Goal: Information Seeking & Learning: Learn about a topic

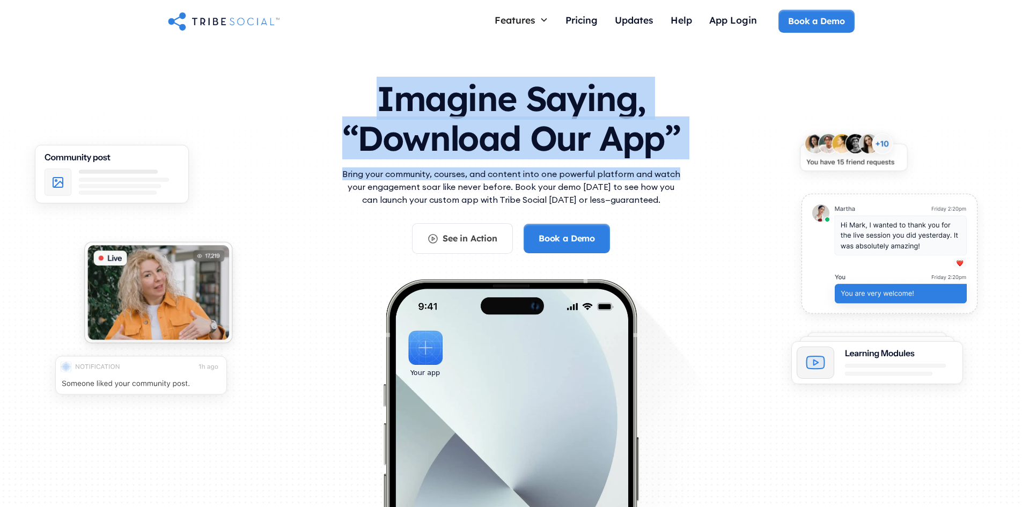
click at [681, 176] on div "Imagine Saying, “Download Our App” Bring your community, courses, and content i…" at bounding box center [511, 161] width 343 height 186
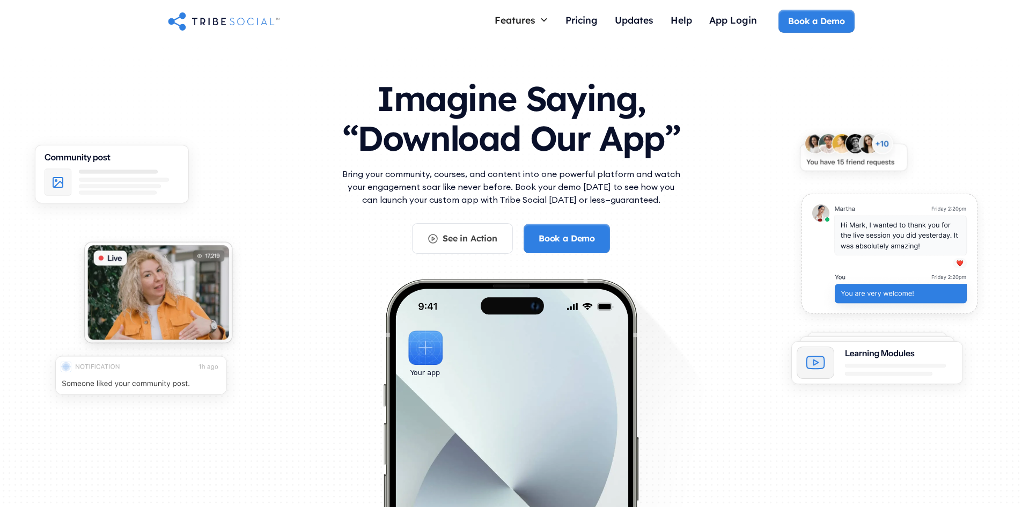
click at [728, 224] on div "Imagine Saying, “Download Our App” Bring your community, courses, and content i…" at bounding box center [511, 293] width 687 height 451
click at [198, 278] on img at bounding box center [158, 295] width 174 height 127
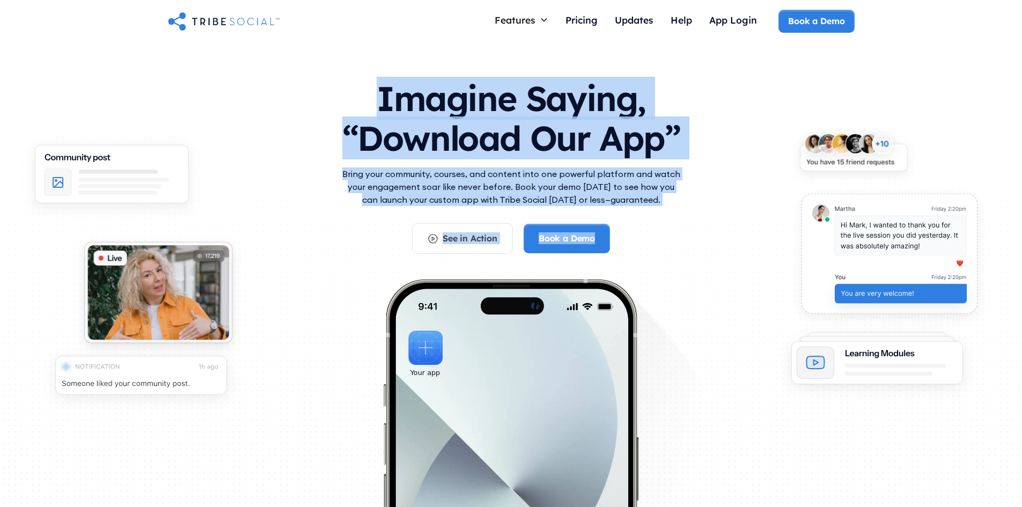
drag, startPoint x: 350, startPoint y: 78, endPoint x: 738, endPoint y: 242, distance: 420.6
click at [632, 234] on div "Imagine Saying, “Download Our App” Bring your community, courses, and content i…" at bounding box center [511, 293] width 687 height 451
click at [736, 244] on div "Imagine Saying, “Download Our App” Bring your community, courses, and content i…" at bounding box center [511, 293] width 687 height 451
click at [737, 235] on div "Imagine Saying, “Download Our App” Bring your community, courses, and content i…" at bounding box center [511, 293] width 687 height 451
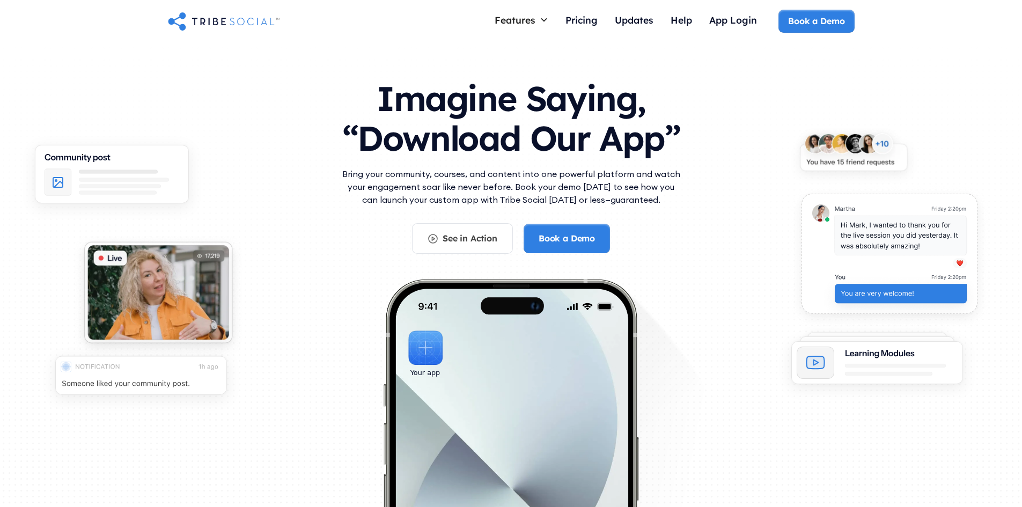
drag, startPoint x: 661, startPoint y: 197, endPoint x: 656, endPoint y: 182, distance: 15.3
click at [656, 182] on p "Bring your community, courses, and content into one powerful platform and watch…" at bounding box center [511, 186] width 343 height 39
click at [737, 193] on div "Imagine Saying, “Download Our App” Bring your community, courses, and content i…" at bounding box center [511, 293] width 687 height 451
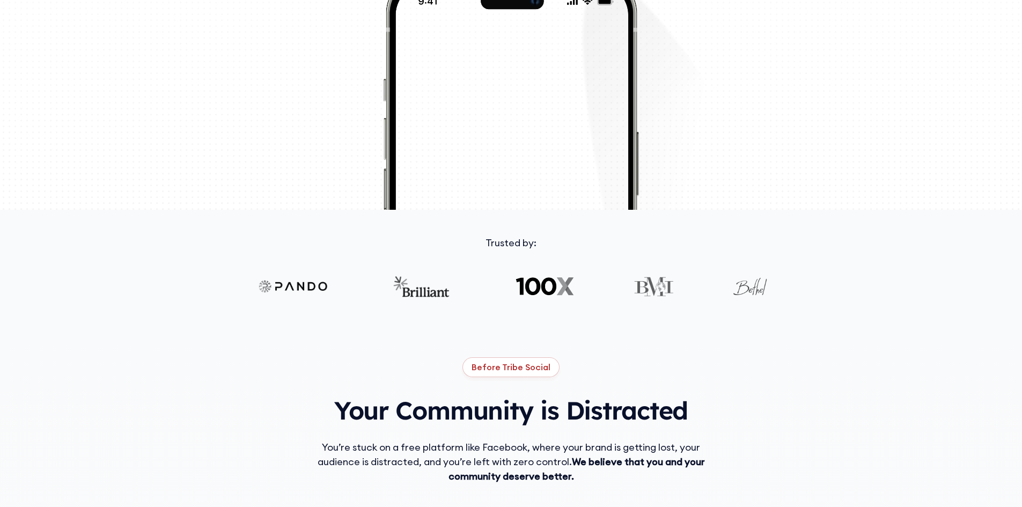
scroll to position [322, 0]
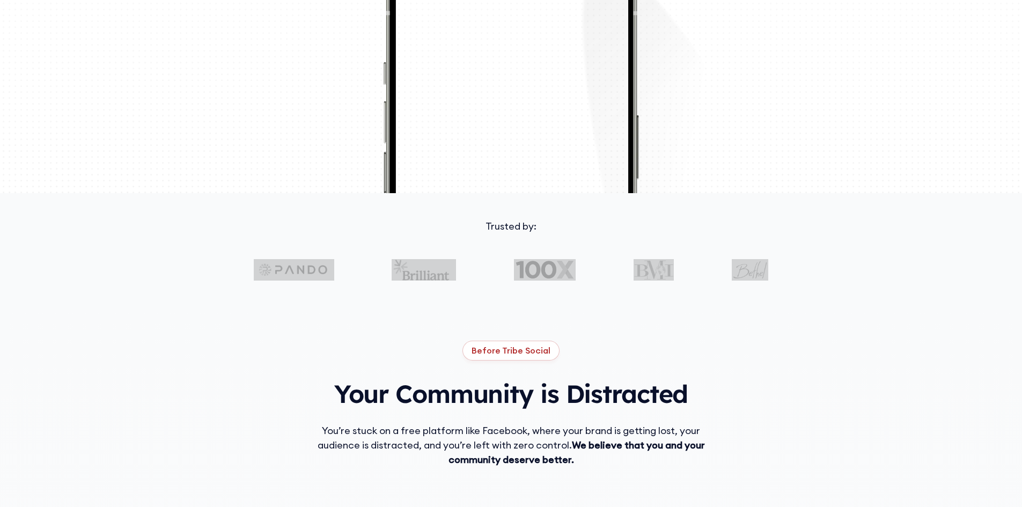
drag, startPoint x: 175, startPoint y: 274, endPoint x: 867, endPoint y: 274, distance: 692.5
click at [867, 274] on div "Trusted by:" at bounding box center [511, 262] width 1022 height 87
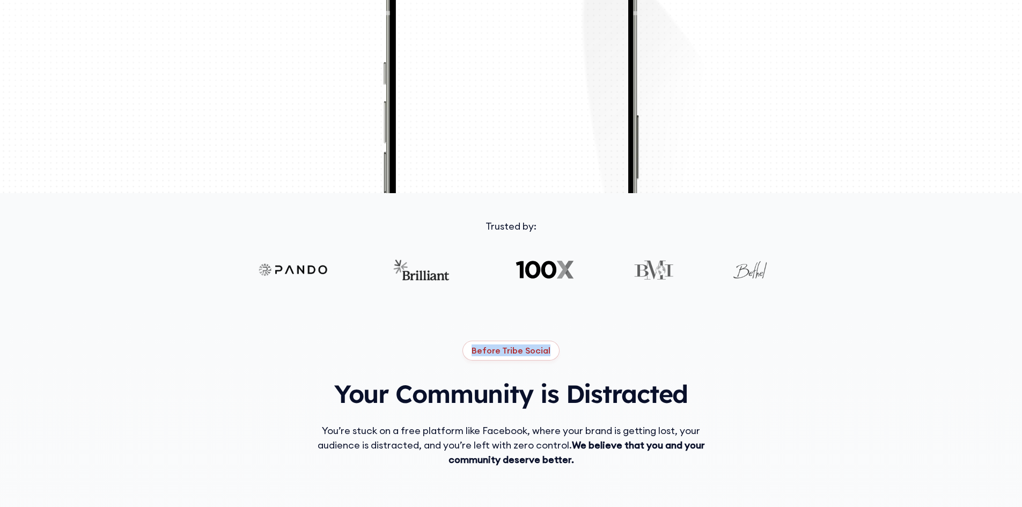
drag, startPoint x: 453, startPoint y: 347, endPoint x: 601, endPoint y: 347, distance: 148.1
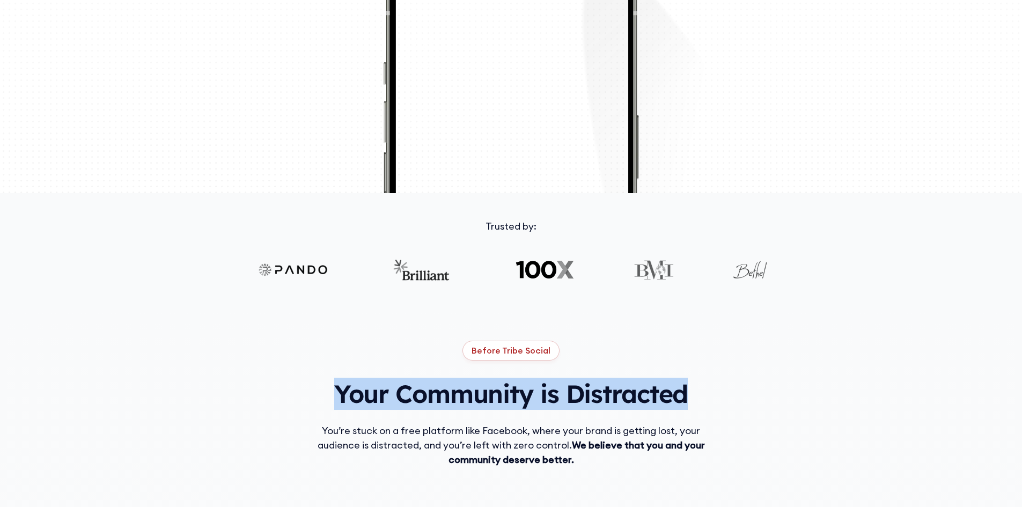
drag, startPoint x: 696, startPoint y: 396, endPoint x: 330, endPoint y: 390, distance: 365.9
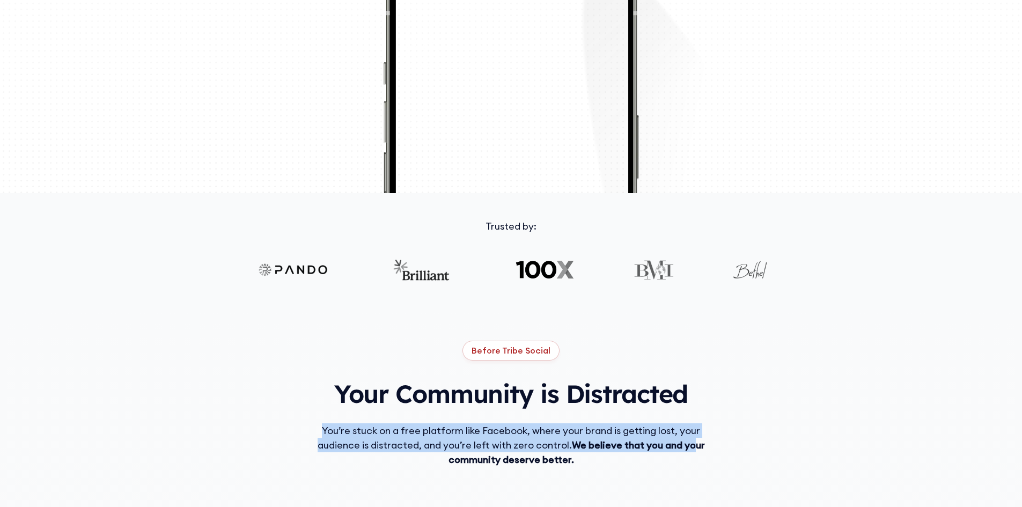
drag, startPoint x: 433, startPoint y: 395, endPoint x: 695, endPoint y: 451, distance: 267.5
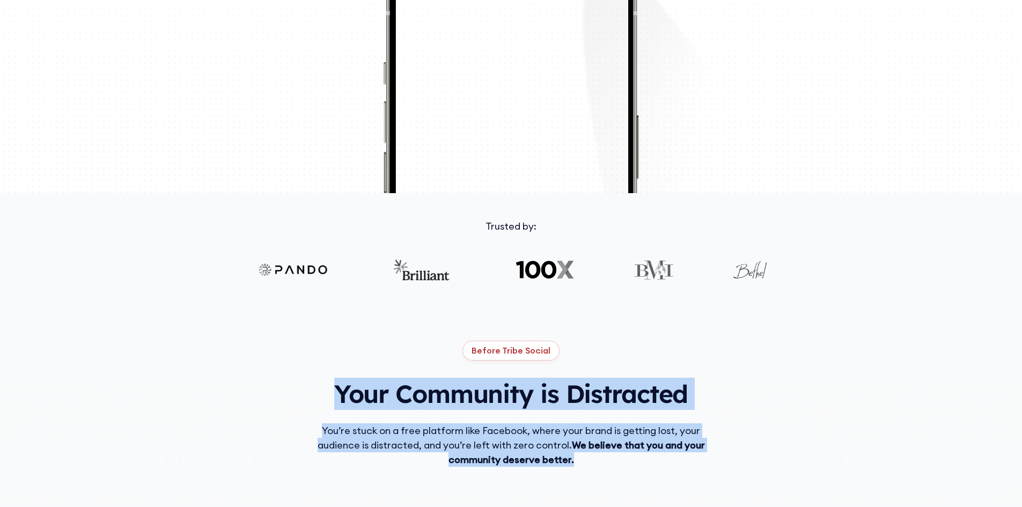
drag, startPoint x: 615, startPoint y: 465, endPoint x: 324, endPoint y: 382, distance: 302.9
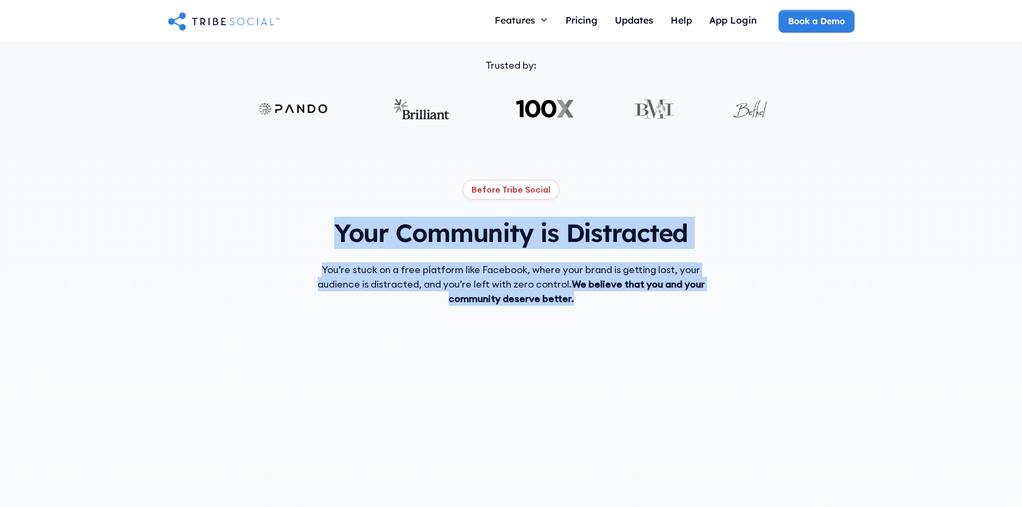
click at [726, 263] on div "Before Tribe Social Your Community is Distracted You’re stuck on a free platfor…" at bounding box center [511, 403] width 687 height 446
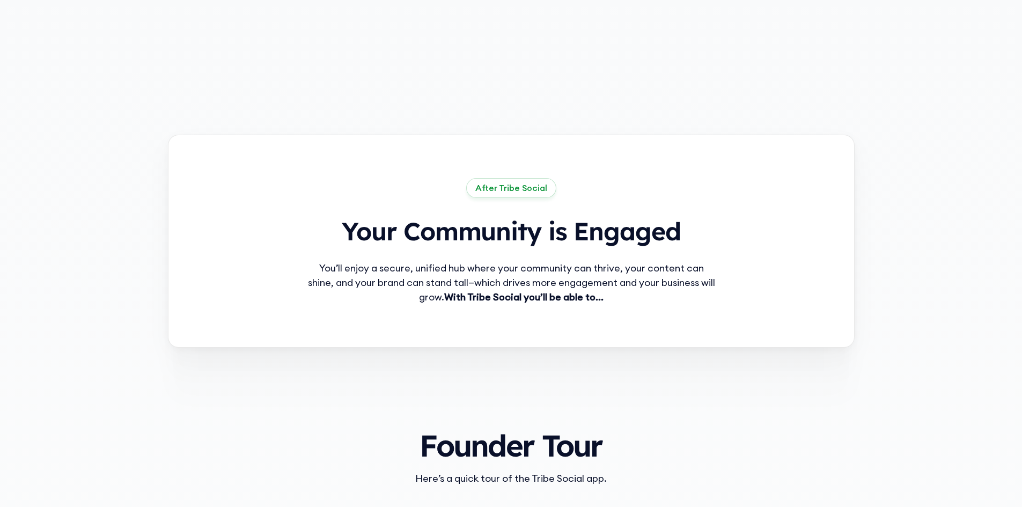
scroll to position [697, 0]
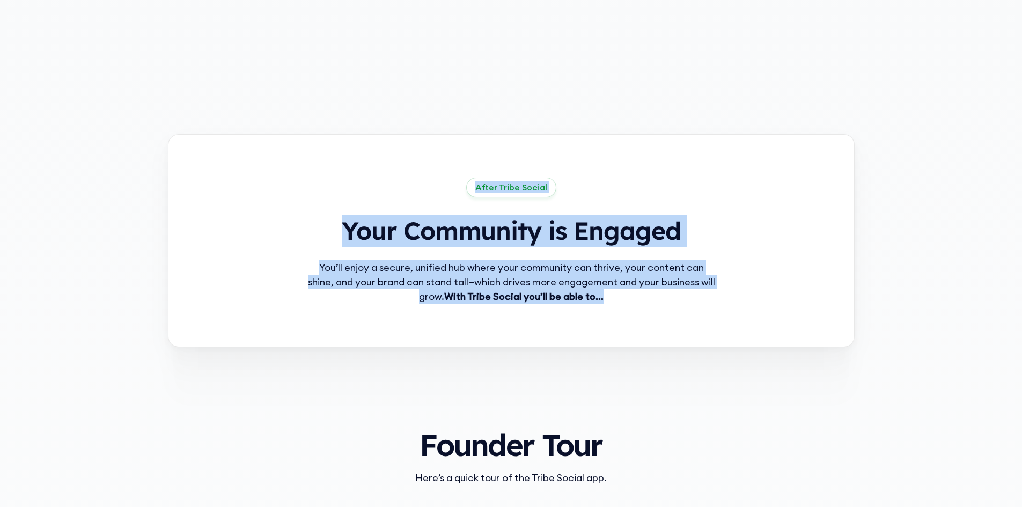
drag, startPoint x: 355, startPoint y: 208, endPoint x: 702, endPoint y: 323, distance: 365.2
click at [702, 323] on div "After Tribe Social Your Community is Engaged You’ll enjoy a secure, unified hub…" at bounding box center [511, 240] width 687 height 213
click at [612, 311] on div "After Tribe Social Your Community is Engaged You’ll enjoy a secure, unified hub…" at bounding box center [511, 240] width 687 height 213
drag, startPoint x: 587, startPoint y: 297, endPoint x: 304, endPoint y: 197, distance: 300.3
click at [304, 197] on div "After Tribe Social Your Community is Engaged You’ll enjoy a secure, unified hub…" at bounding box center [511, 240] width 687 height 213
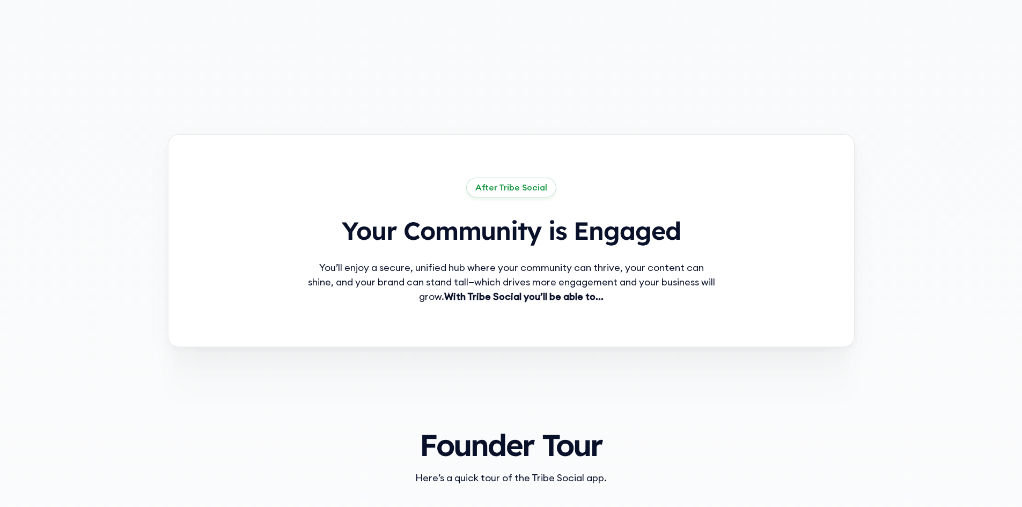
drag, startPoint x: 317, startPoint y: 205, endPoint x: 350, endPoint y: 212, distance: 34.0
click at [320, 205] on div "After Tribe Social" at bounding box center [511, 196] width 412 height 37
drag, startPoint x: 355, startPoint y: 213, endPoint x: 354, endPoint y: 219, distance: 6.0
click at [355, 216] on div "After Tribe Social Your Community is Engaged You’ll enjoy a secure, unified hub…" at bounding box center [511, 241] width 412 height 126
click at [347, 238] on h2 "Your Community is Engaged" at bounding box center [511, 231] width 412 height 32
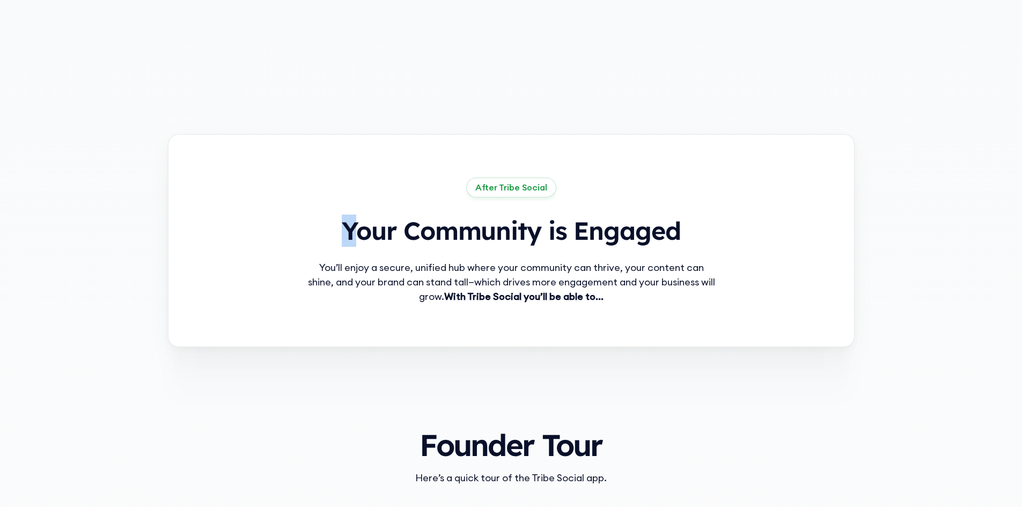
click at [350, 230] on h2 "Your Community is Engaged" at bounding box center [511, 231] width 412 height 32
click at [416, 270] on div "You’ll enjoy a secure, unified hub where your community can thrive, your conten…" at bounding box center [511, 281] width 412 height 43
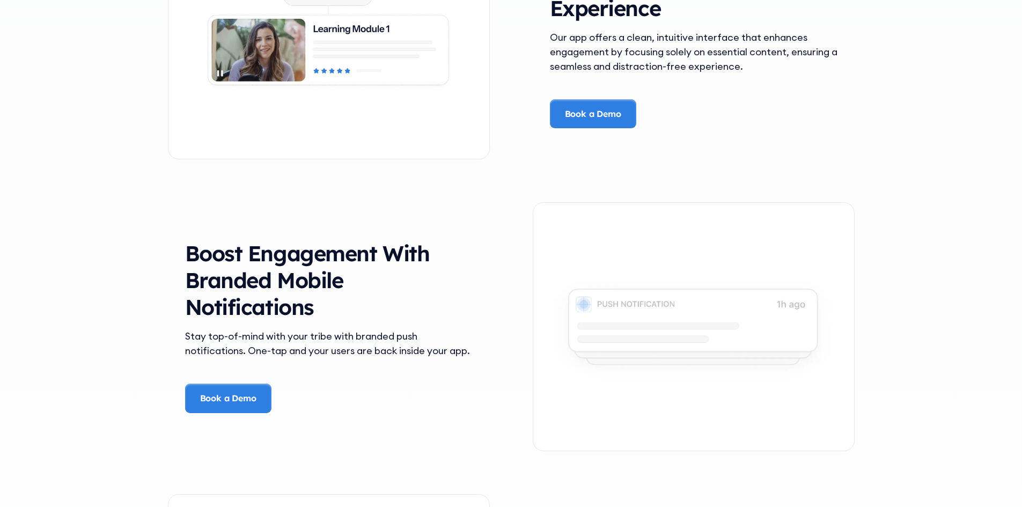
scroll to position [2199, 0]
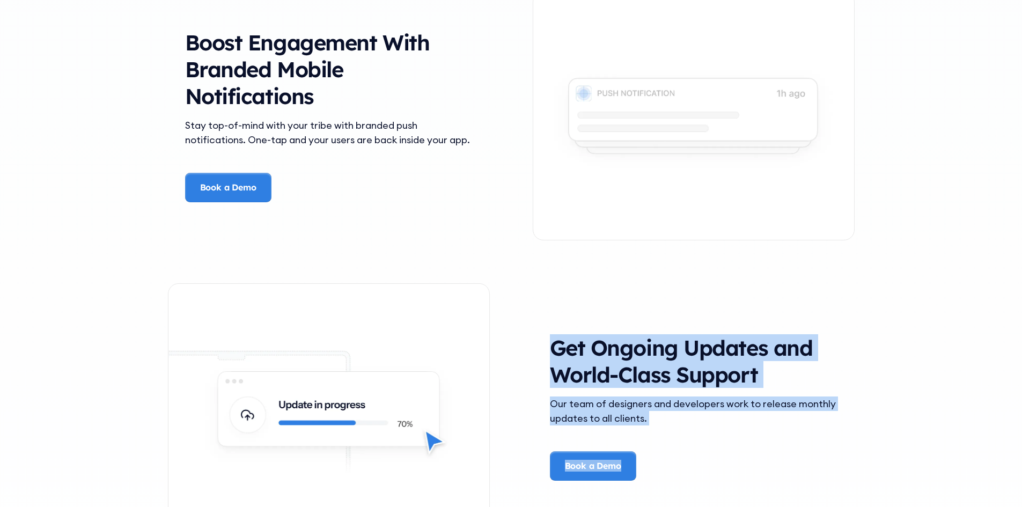
drag, startPoint x: 750, startPoint y: 414, endPoint x: 683, endPoint y: 479, distance: 93.7
click at [651, 477] on div "Get Ongoing Updates and World-Class Support Our team of designers and developer…" at bounding box center [694, 407] width 322 height 249
click at [686, 459] on div "Get Ongoing Updates and World-Class Support Our team of designers and developer…" at bounding box center [694, 407] width 322 height 249
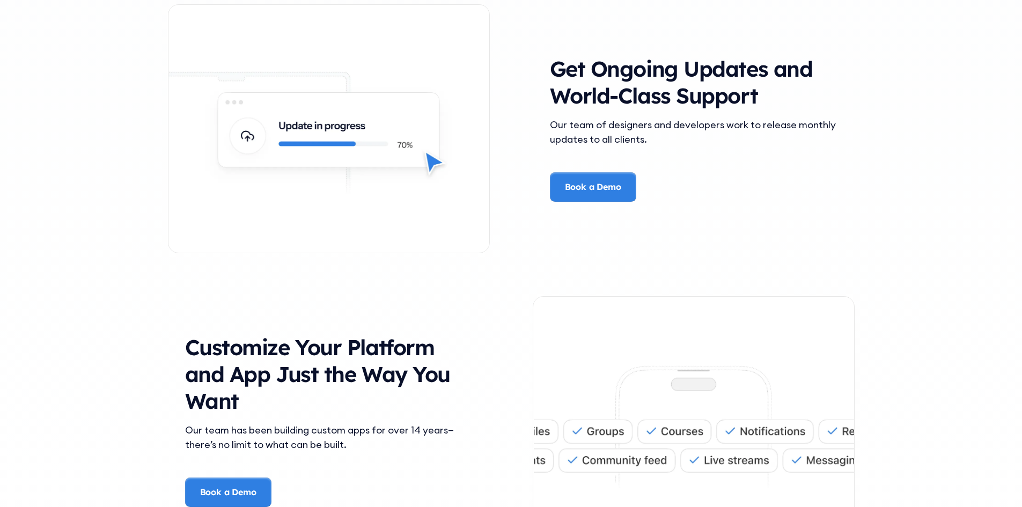
scroll to position [2657, 0]
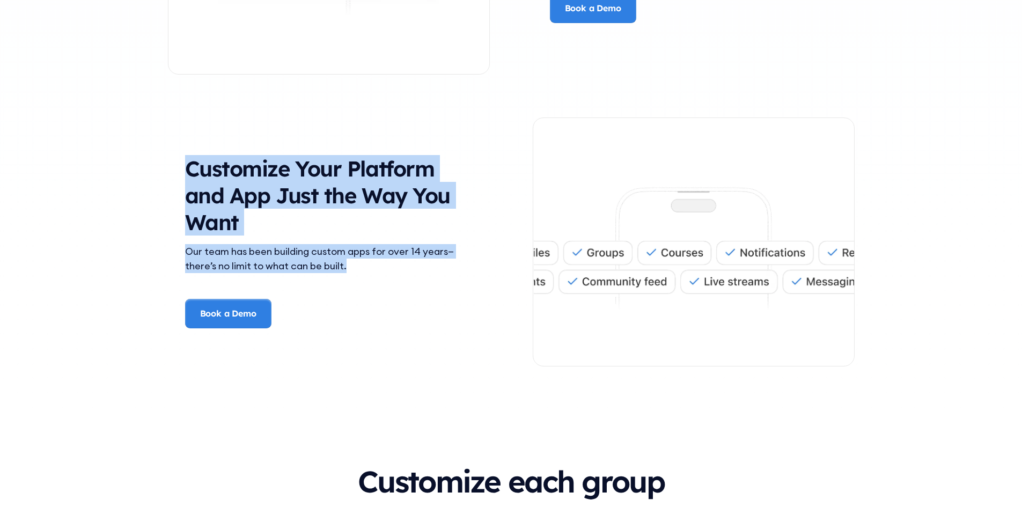
drag, startPoint x: 161, startPoint y: 179, endPoint x: 358, endPoint y: 278, distance: 220.7
click at [359, 267] on div "Our team has been building custom apps for over 14 years—there’s no limit to wh…" at bounding box center [329, 258] width 288 height 29
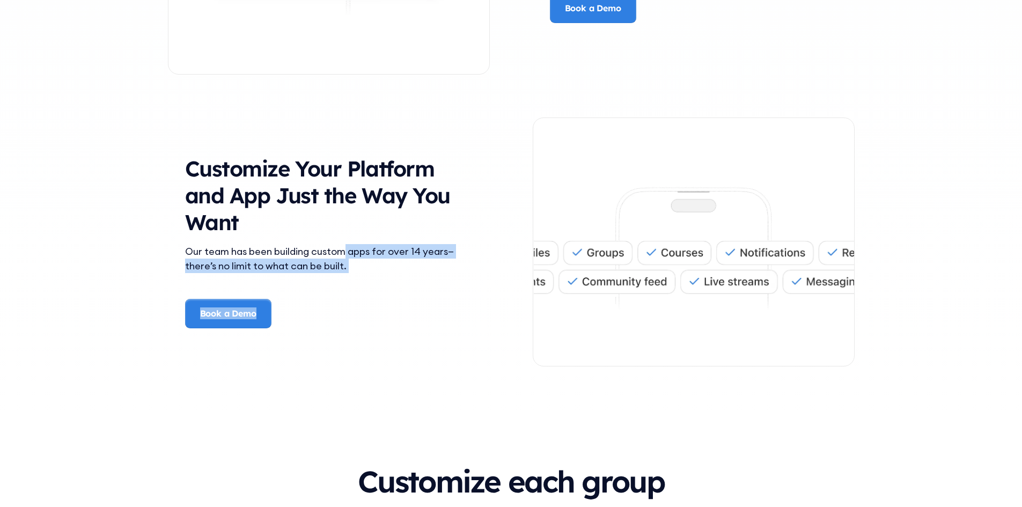
drag, startPoint x: 344, startPoint y: 253, endPoint x: 285, endPoint y: 333, distance: 100.1
click at [285, 333] on div "Customize Your Platform and App Just the Way You Want Our team has been buildin…" at bounding box center [511, 242] width 687 height 292
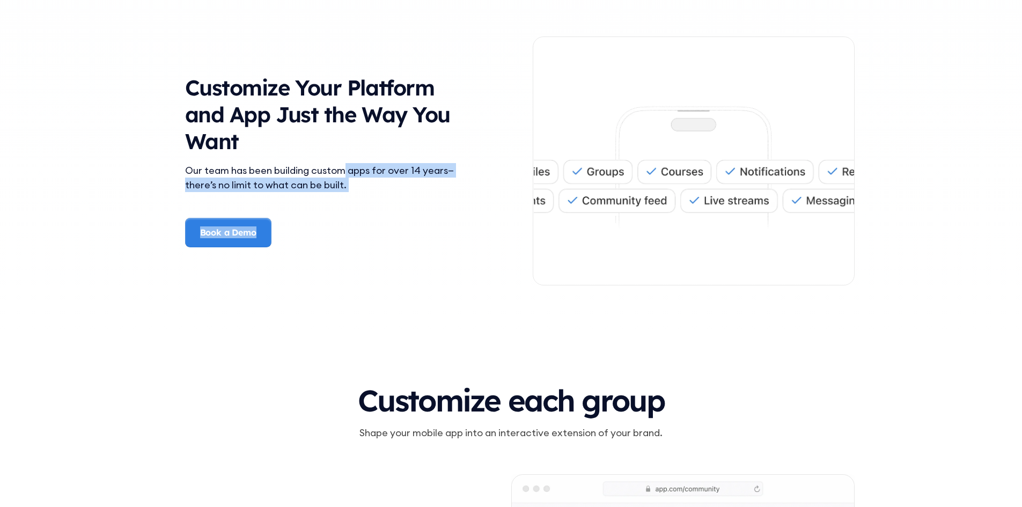
scroll to position [2871, 0]
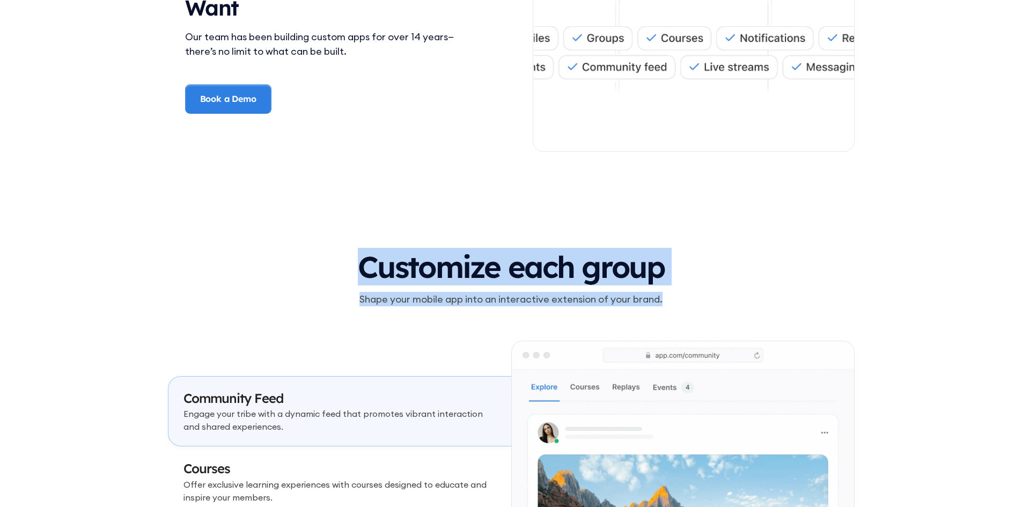
drag, startPoint x: 357, startPoint y: 273, endPoint x: 729, endPoint y: 285, distance: 372.0
click at [729, 285] on div "Customize each group Shape your mobile app into an interactive extension of you…" at bounding box center [511, 279] width 687 height 56
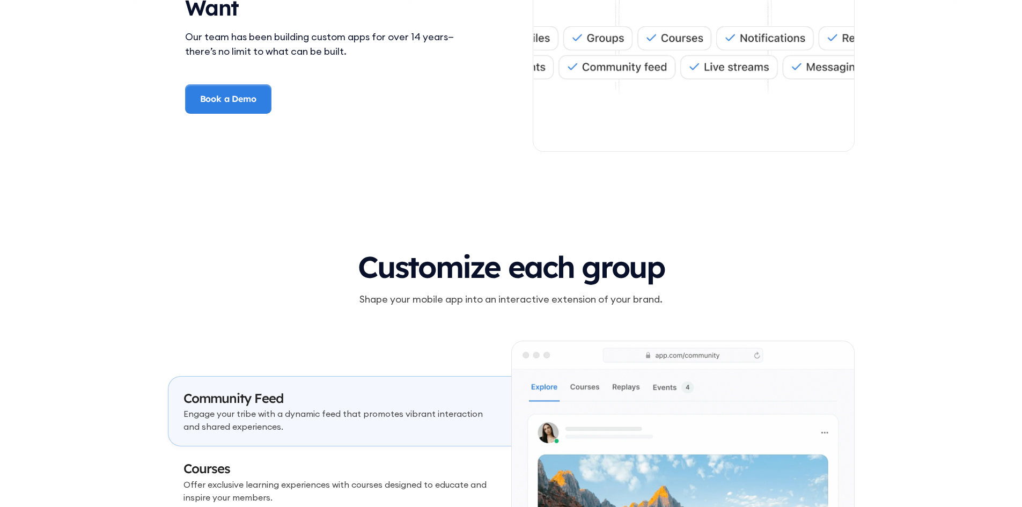
click at [636, 310] on div "Customize each group Shape your mobile app into an interactive extension of you…" at bounding box center [511, 466] width 687 height 430
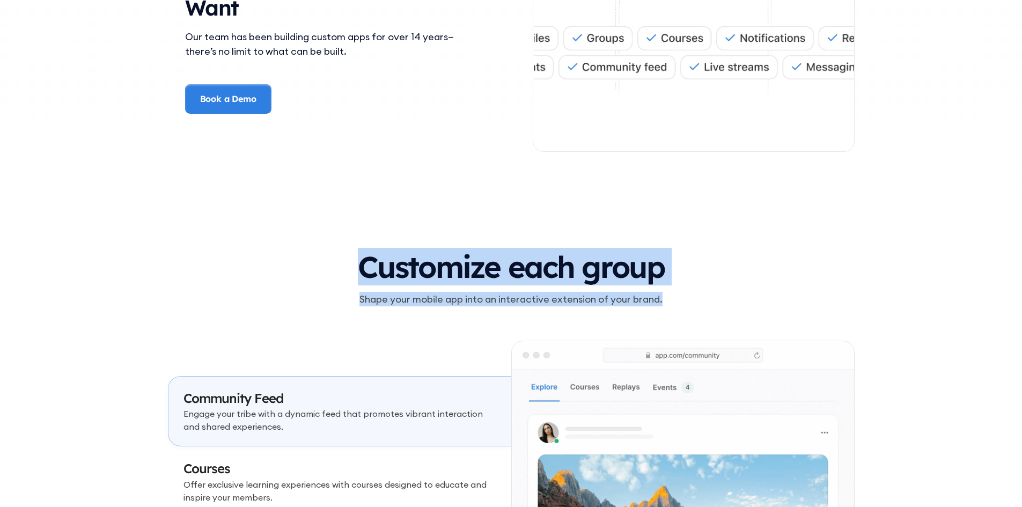
drag, startPoint x: 688, startPoint y: 304, endPoint x: 359, endPoint y: 263, distance: 331.4
click at [359, 263] on div "Customize each group Shape your mobile app into an interactive extension of you…" at bounding box center [511, 279] width 687 height 56
click at [391, 268] on h3 "Customize each group" at bounding box center [511, 267] width 687 height 33
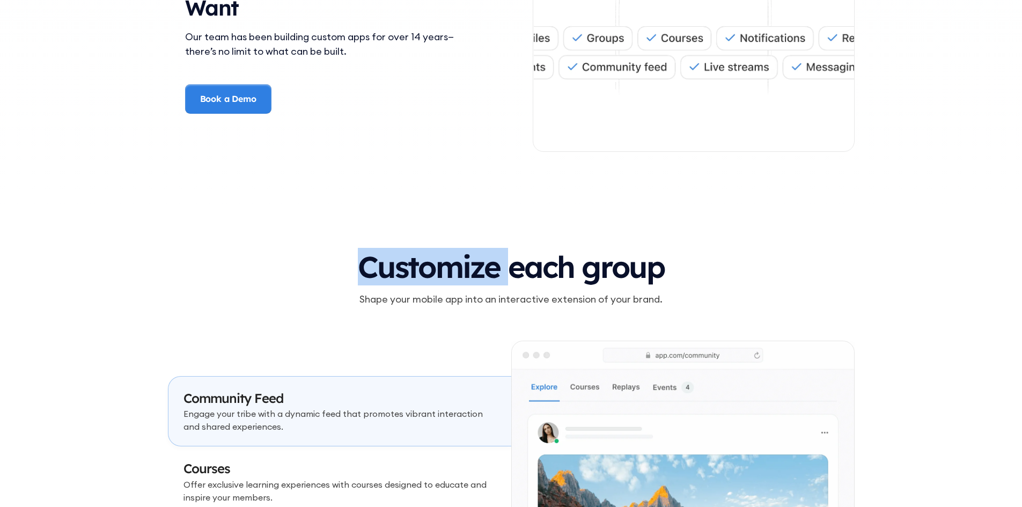
click at [391, 268] on h3 "Customize each group" at bounding box center [511, 267] width 687 height 33
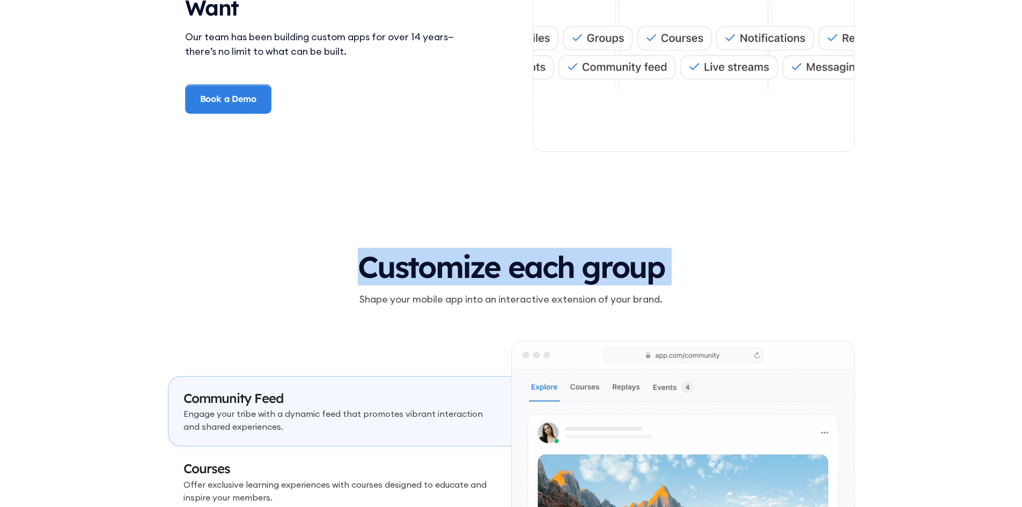
click at [391, 268] on h3 "Customize each group" at bounding box center [511, 267] width 687 height 33
click at [568, 276] on h3 "Customize each group" at bounding box center [511, 267] width 687 height 33
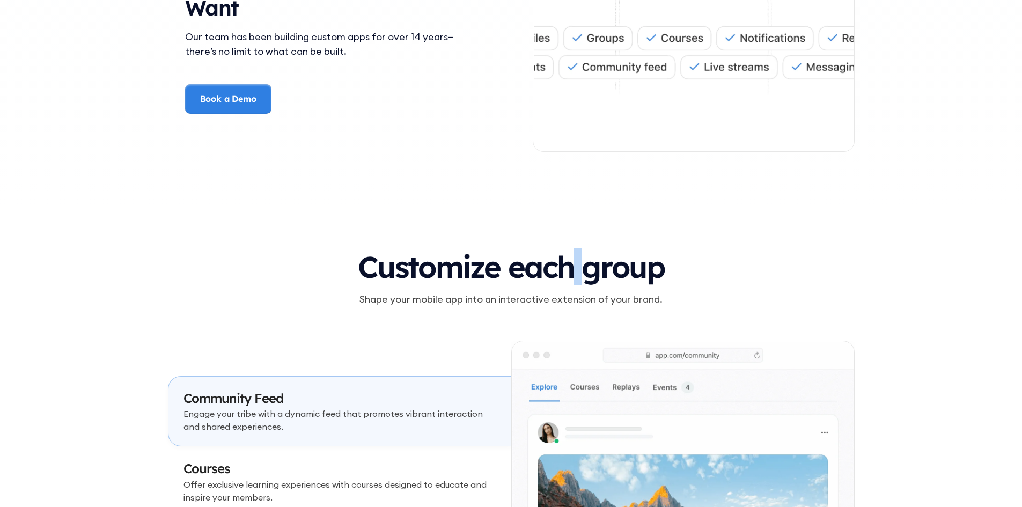
click at [568, 276] on h3 "Customize each group" at bounding box center [511, 267] width 687 height 33
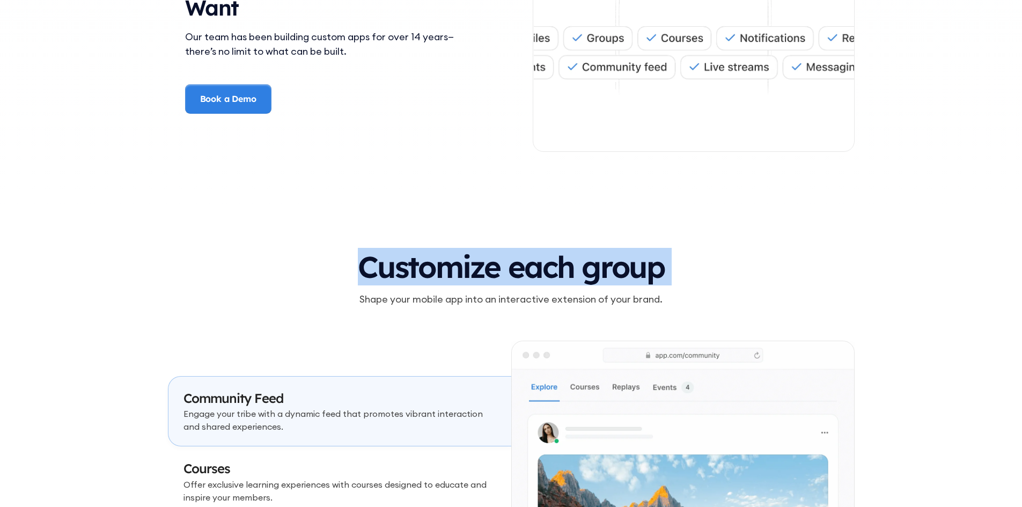
click at [568, 276] on h3 "Customize each group" at bounding box center [511, 267] width 687 height 33
click at [569, 275] on h3 "Customize each group" at bounding box center [511, 267] width 687 height 33
click at [555, 270] on h3 "Customize each group" at bounding box center [511, 267] width 687 height 33
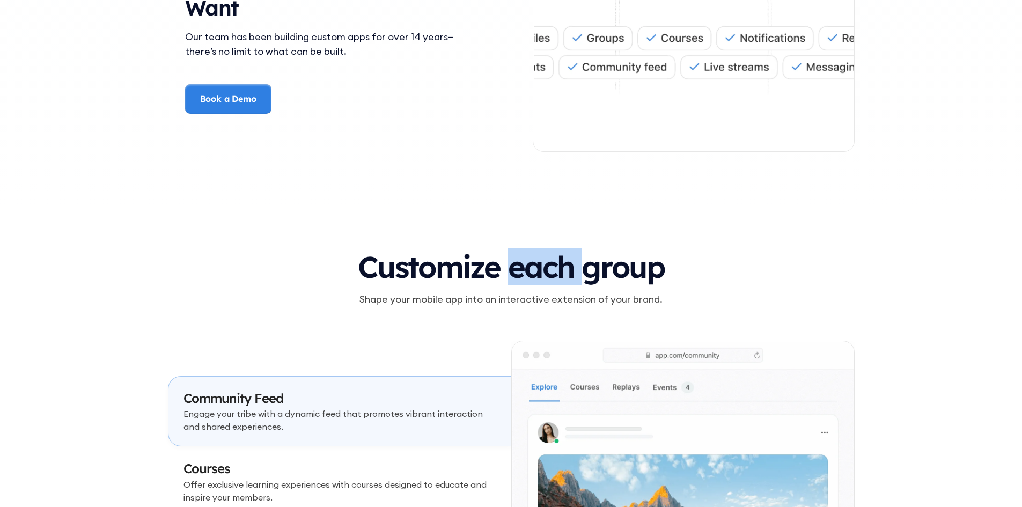
click at [555, 270] on h3 "Customize each group" at bounding box center [511, 267] width 687 height 33
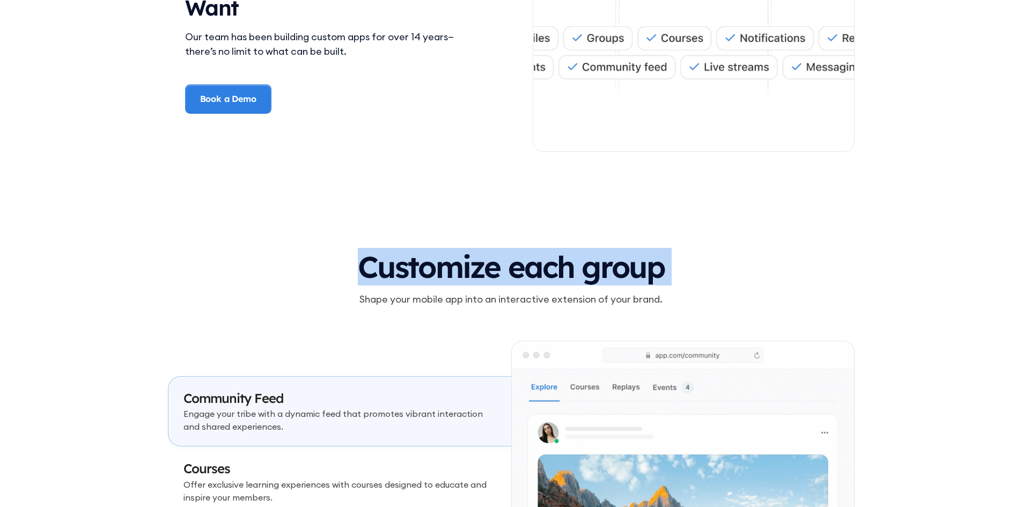
click at [555, 270] on h3 "Customize each group" at bounding box center [511, 267] width 687 height 33
click at [539, 271] on h3 "Customize each group" at bounding box center [511, 267] width 687 height 33
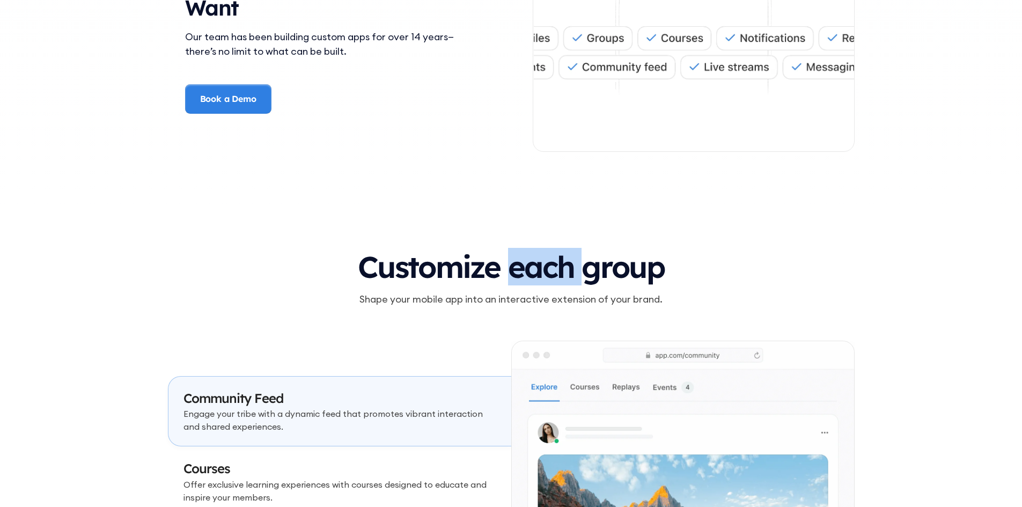
click at [539, 271] on h3 "Customize each group" at bounding box center [511, 267] width 687 height 33
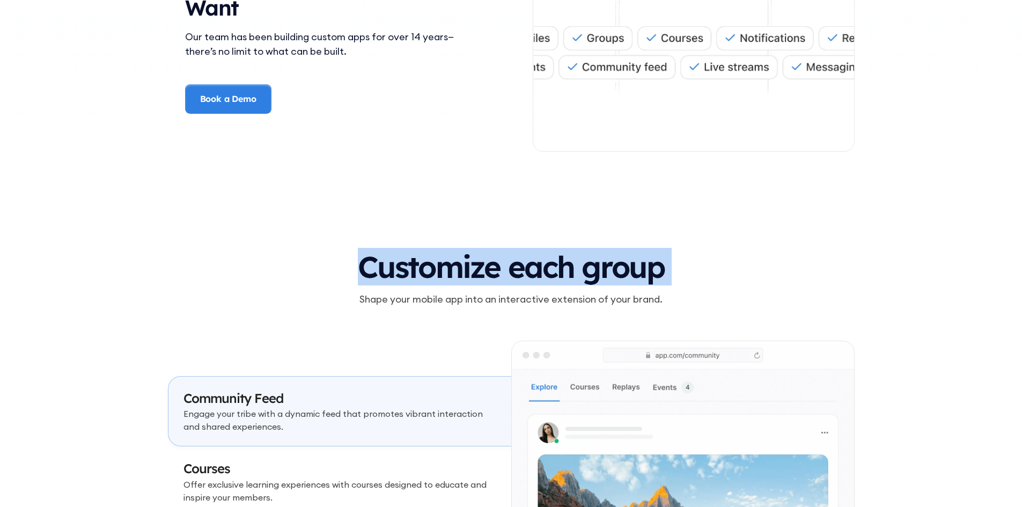
click at [539, 271] on h3 "Customize each group" at bounding box center [511, 267] width 687 height 33
click at [538, 267] on h3 "Customize each group" at bounding box center [511, 267] width 687 height 33
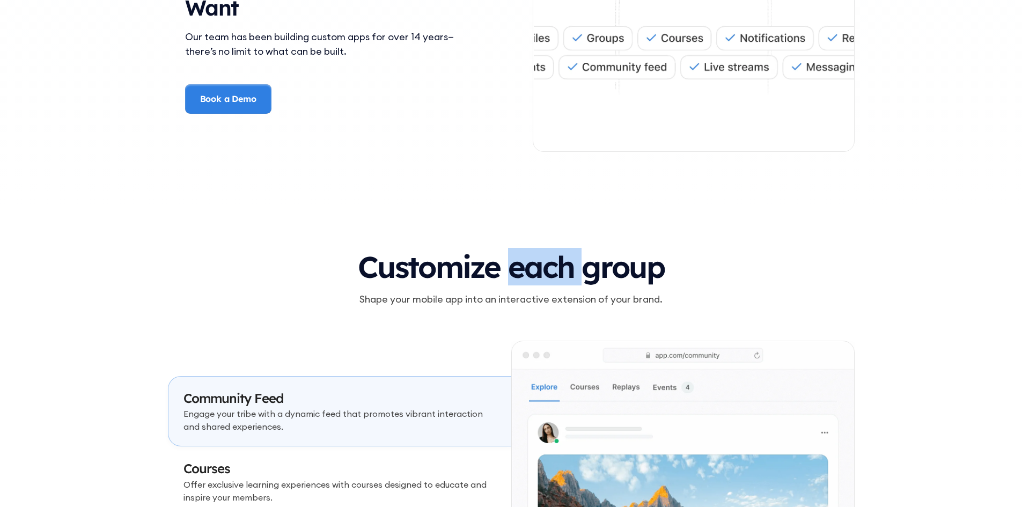
click at [538, 267] on h3 "Customize each group" at bounding box center [511, 267] width 687 height 33
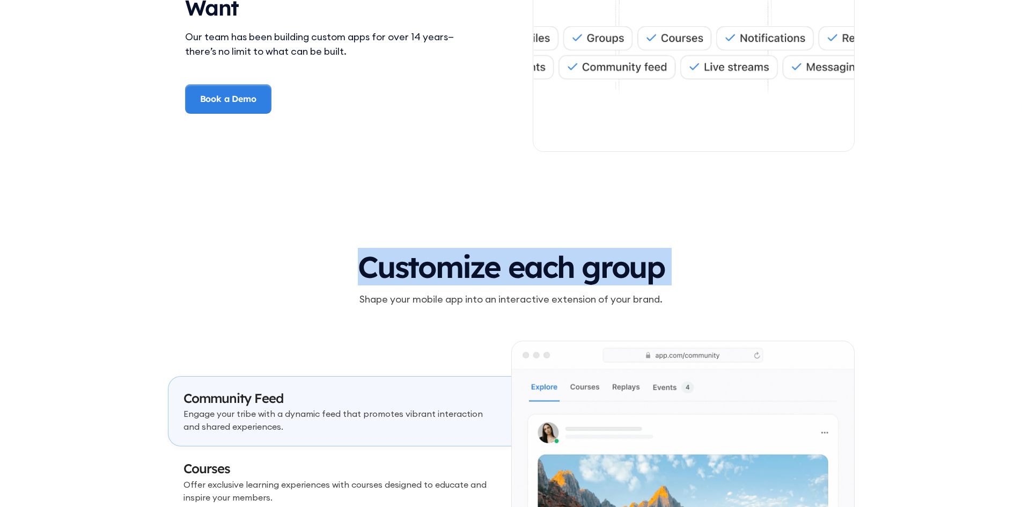
click at [538, 267] on h3 "Customize each group" at bounding box center [511, 267] width 687 height 33
click at [538, 256] on h3 "Customize each group" at bounding box center [511, 267] width 687 height 33
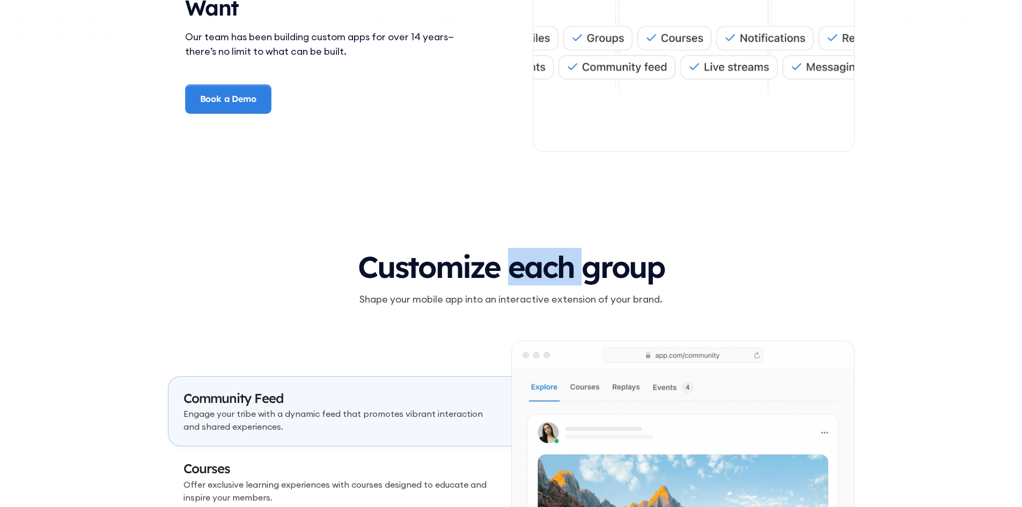
click at [538, 256] on h3 "Customize each group" at bounding box center [511, 267] width 687 height 33
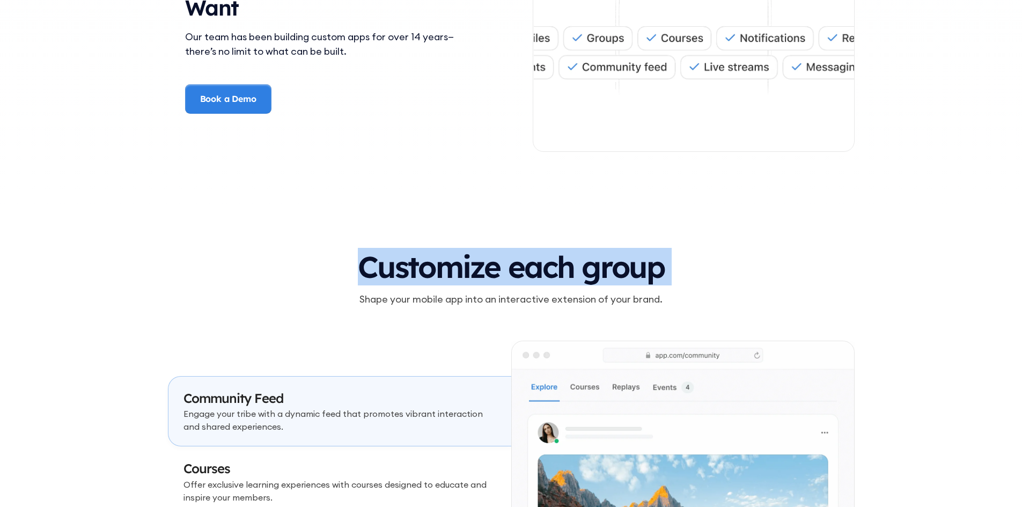
click at [538, 256] on h3 "Customize each group" at bounding box center [511, 267] width 687 height 33
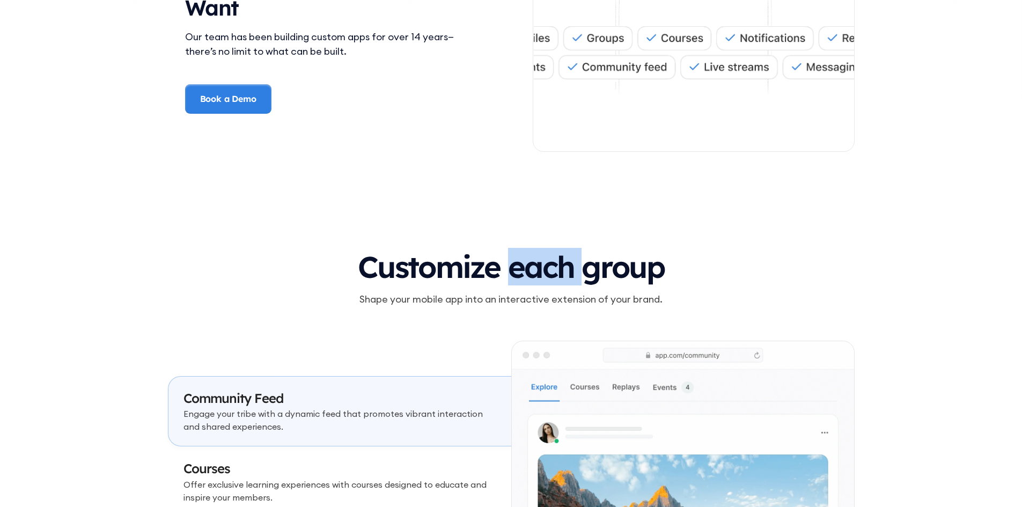
click at [539, 256] on h3 "Customize each group" at bounding box center [511, 267] width 687 height 33
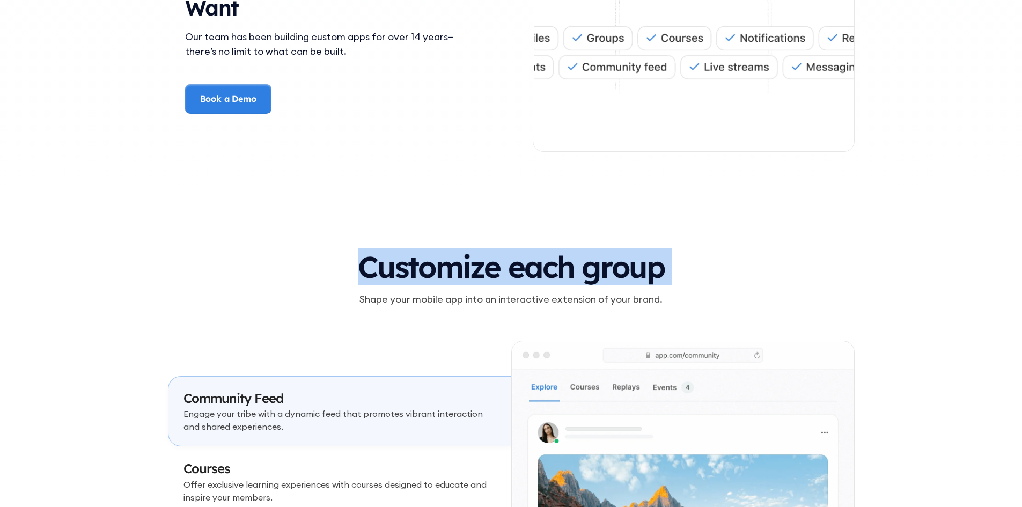
click at [539, 256] on h3 "Customize each group" at bounding box center [511, 267] width 687 height 33
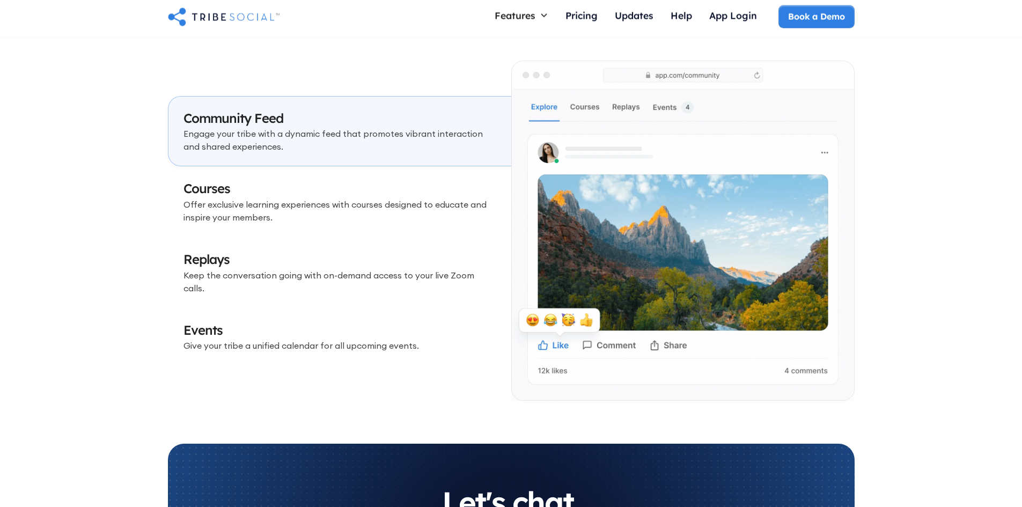
scroll to position [3140, 0]
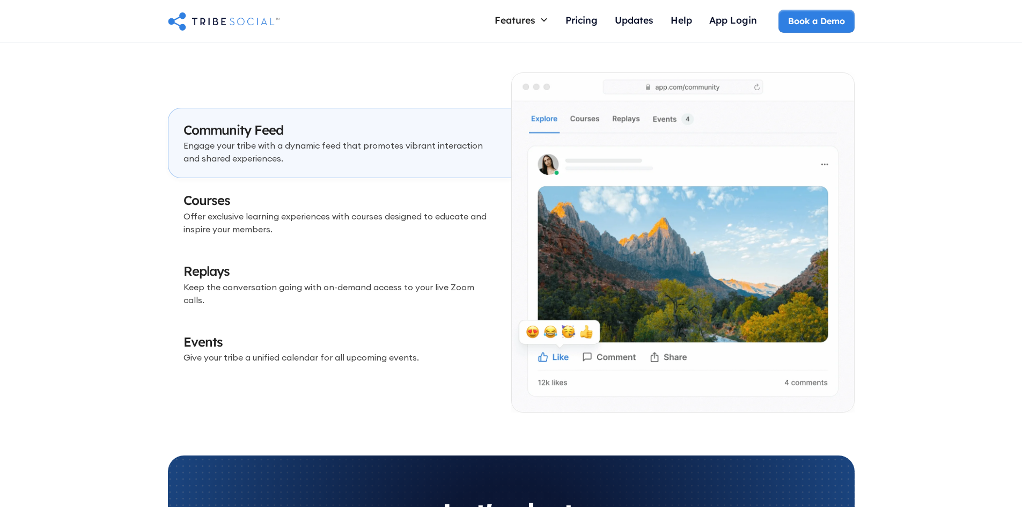
click at [338, 229] on p "Offer exclusive learning experiences with courses designed to educate and inspi…" at bounding box center [339, 223] width 313 height 26
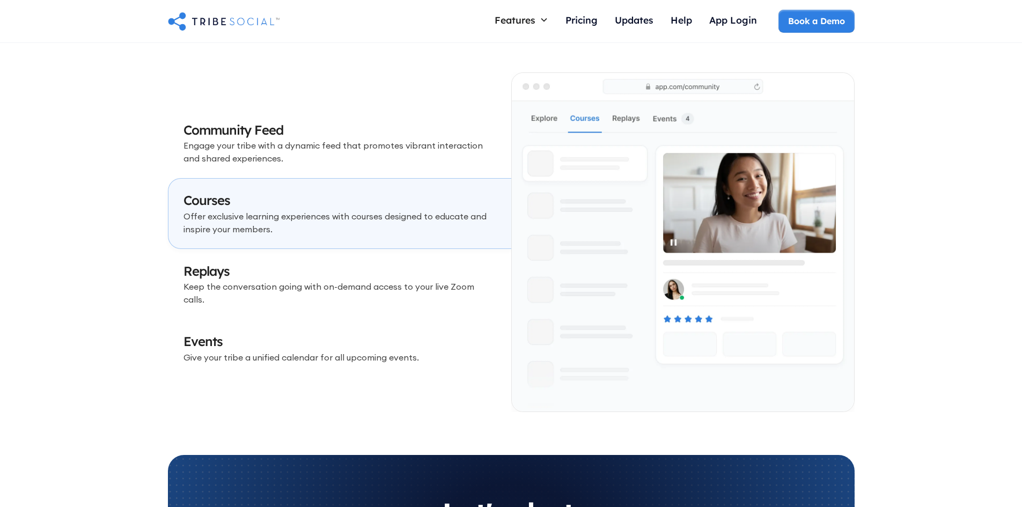
click at [348, 290] on p "Keep the conversation going with on-demand access to your live Zoom calls." at bounding box center [339, 293] width 313 height 26
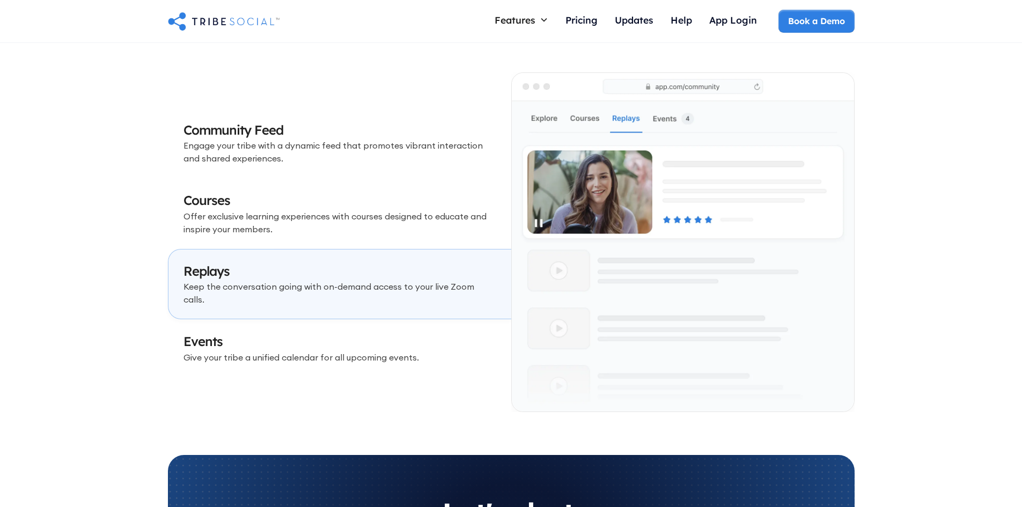
click at [344, 355] on p "Give your tribe a unified calendar for all upcoming events." at bounding box center [339, 357] width 313 height 13
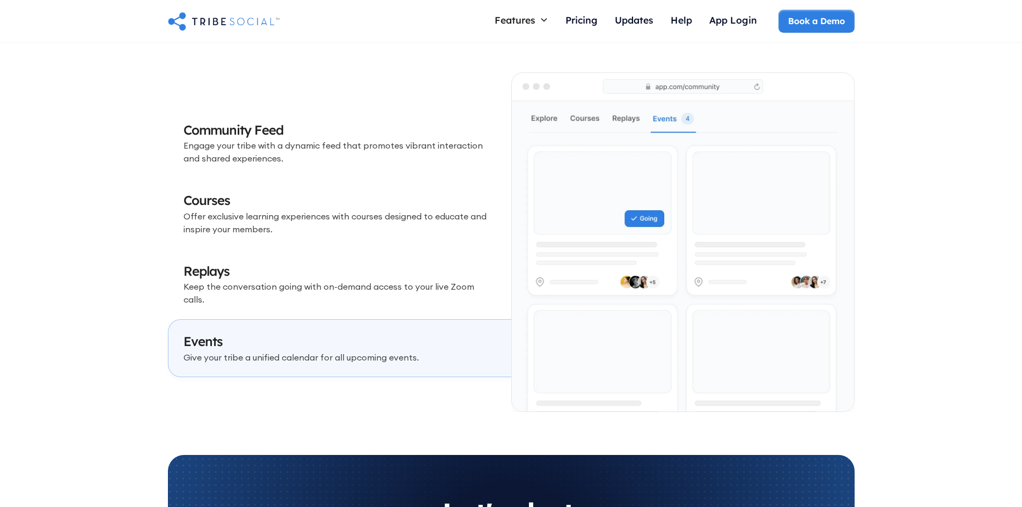
click at [357, 248] on link "Courses Offer exclusive learning experiences with courses designed to educate a…" at bounding box center [339, 213] width 343 height 71
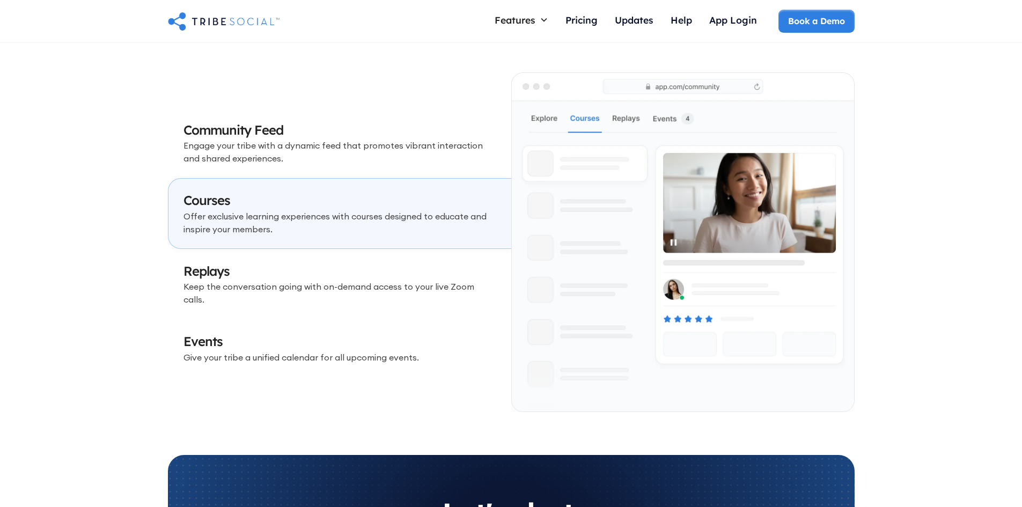
click at [355, 307] on link "Replays Keep the conversation going with on-demand access to your live Zoom cal…" at bounding box center [339, 284] width 343 height 71
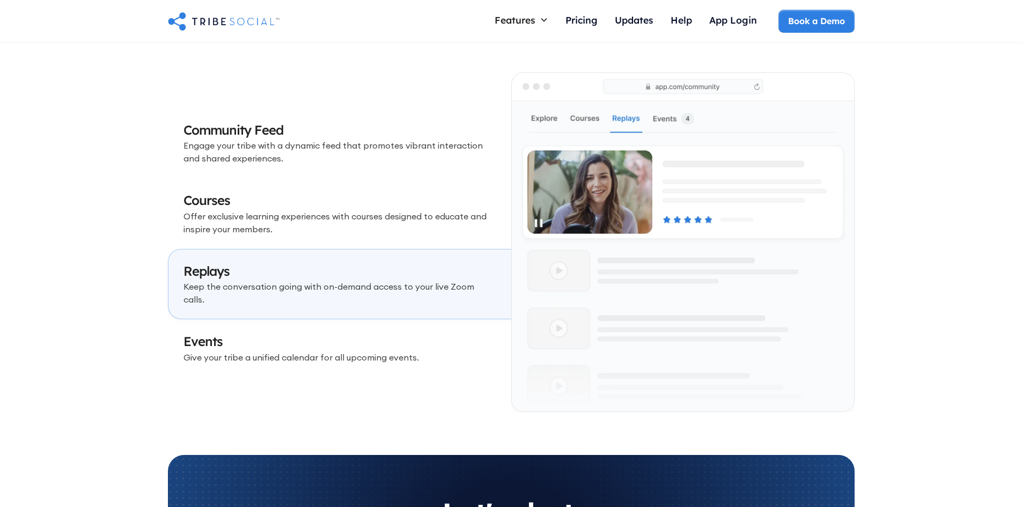
click at [367, 151] on p "Engage your tribe with a dynamic feed that promotes vibrant interaction and sha…" at bounding box center [339, 152] width 313 height 26
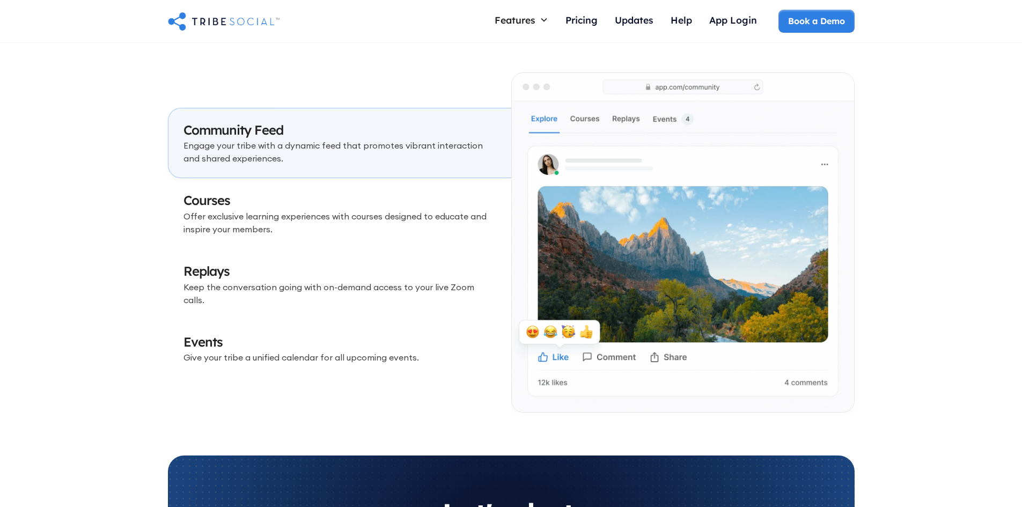
click at [375, 326] on link "Events Give your tribe a unified calendar for all upcoming events." at bounding box center [339, 349] width 343 height 58
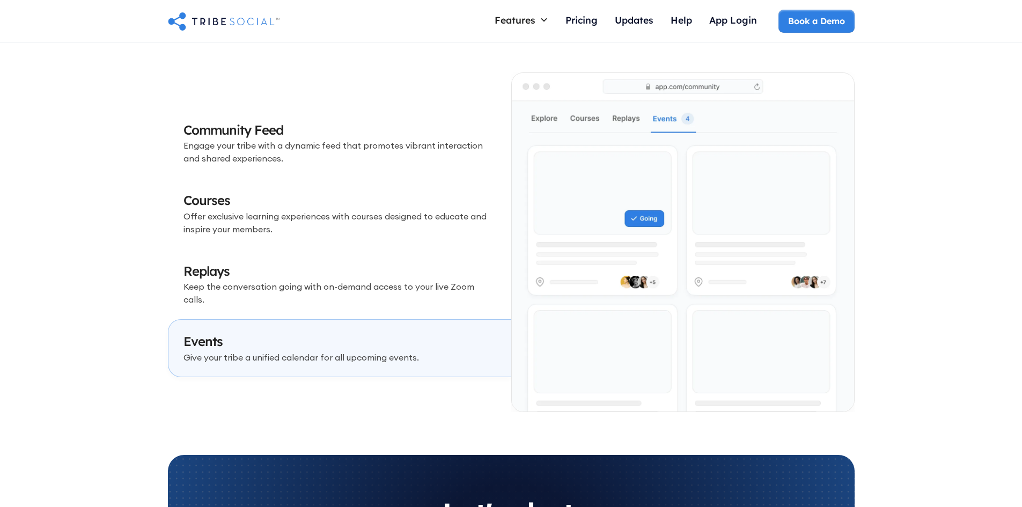
click at [389, 235] on p "Offer exclusive learning experiences with courses designed to educate and inspi…" at bounding box center [339, 223] width 313 height 26
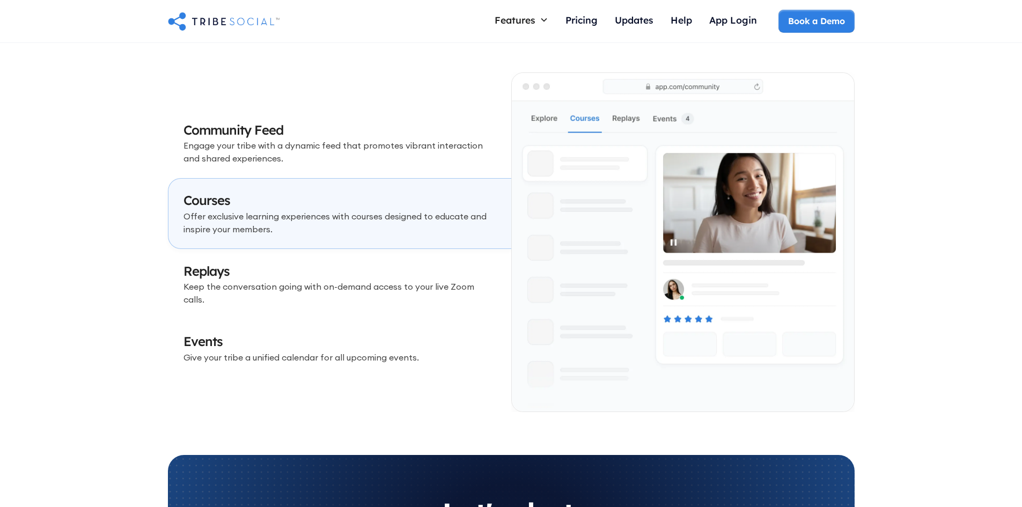
click at [392, 292] on p "Keep the conversation going with on-demand access to your live Zoom calls." at bounding box center [339, 293] width 313 height 26
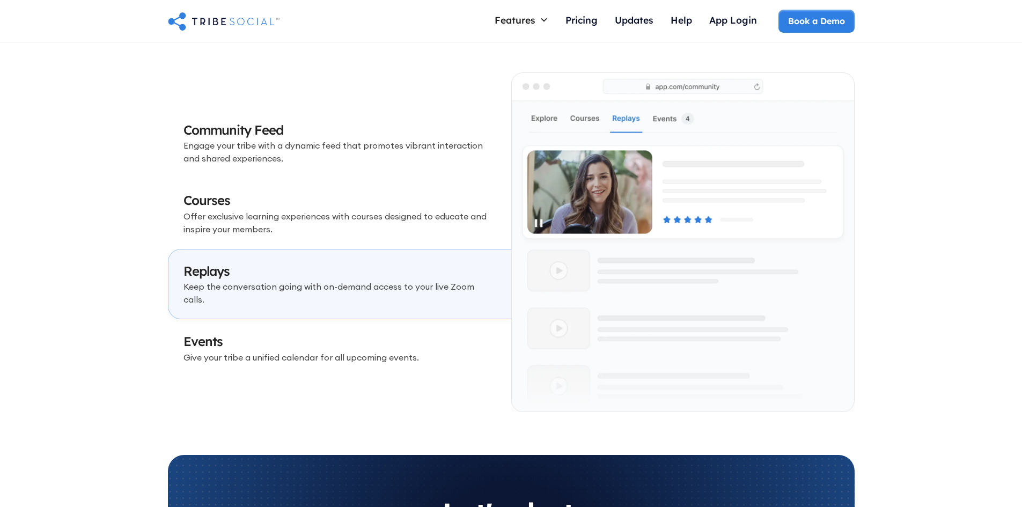
click at [405, 178] on link "Community Feed Engage your tribe with a dynamic feed that promotes vibrant inte…" at bounding box center [339, 143] width 343 height 71
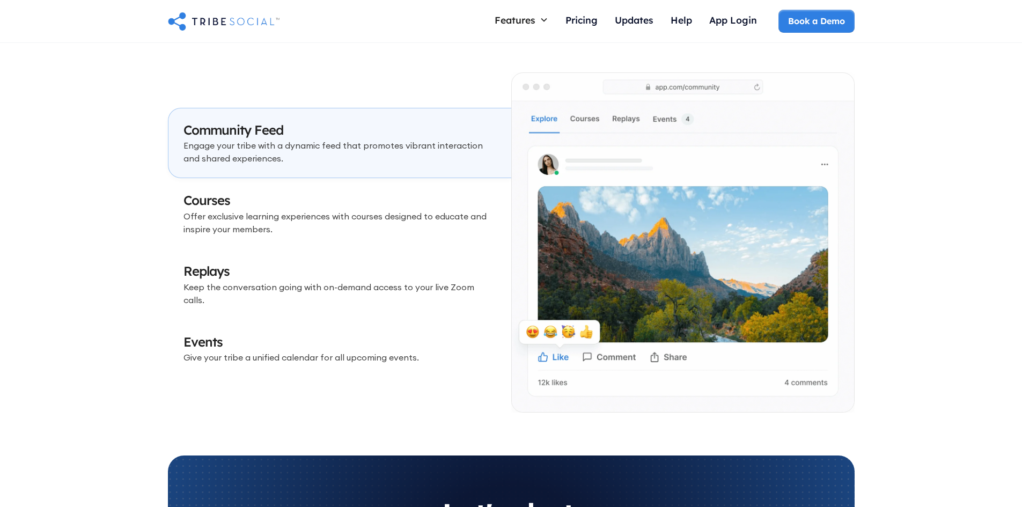
click at [371, 300] on link "Replays Keep the conversation going with on-demand access to your live Zoom cal…" at bounding box center [339, 284] width 343 height 71
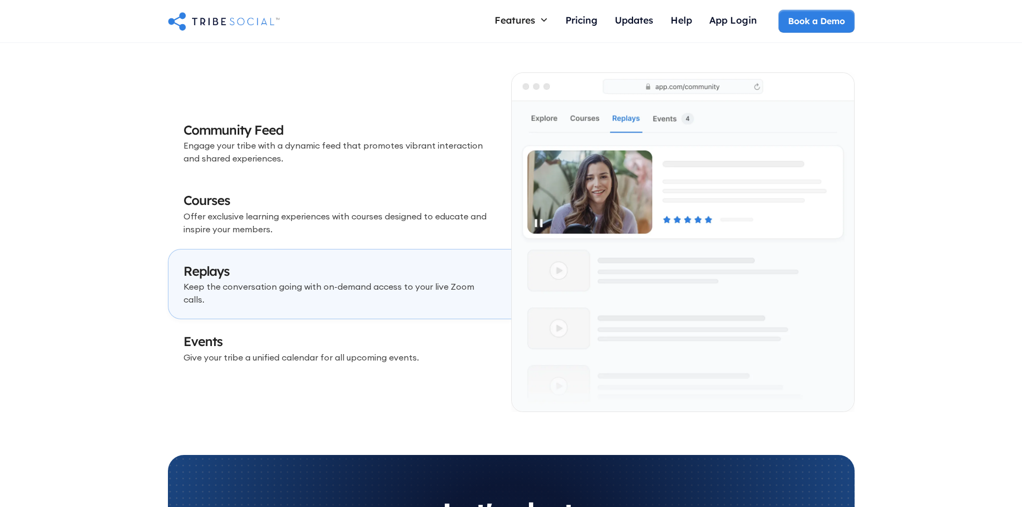
click at [379, 186] on link "Courses Offer exclusive learning experiences with courses designed to educate a…" at bounding box center [339, 213] width 343 height 71
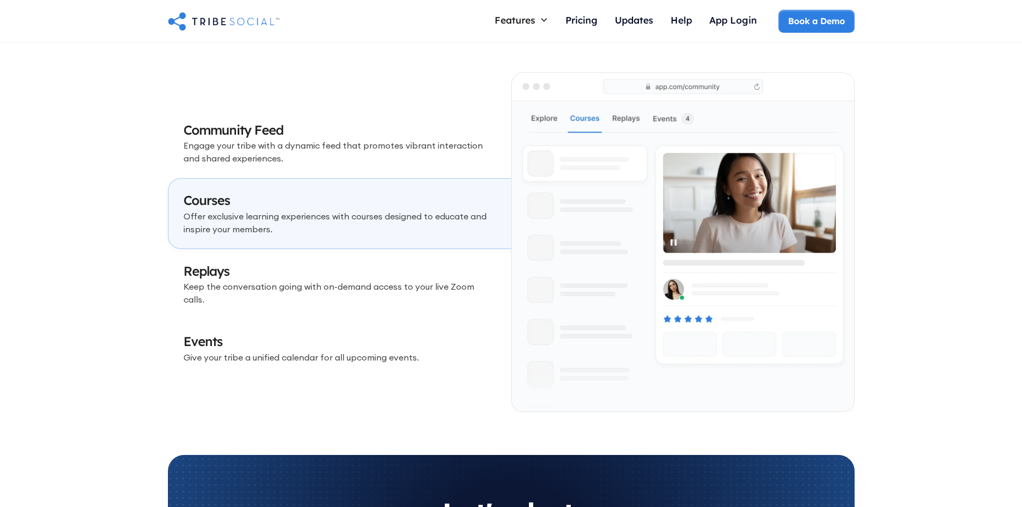
click at [380, 226] on p "Offer exclusive learning experiences with courses designed to educate and inspi…" at bounding box center [339, 223] width 313 height 26
click at [391, 160] on p "Engage your tribe with a dynamic feed that promotes vibrant interaction and sha…" at bounding box center [339, 152] width 313 height 26
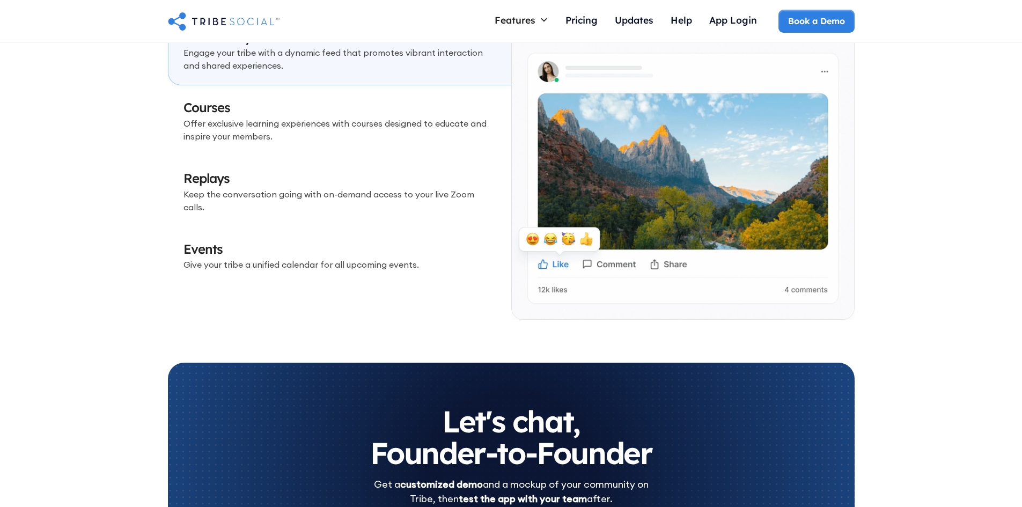
scroll to position [3462, 0]
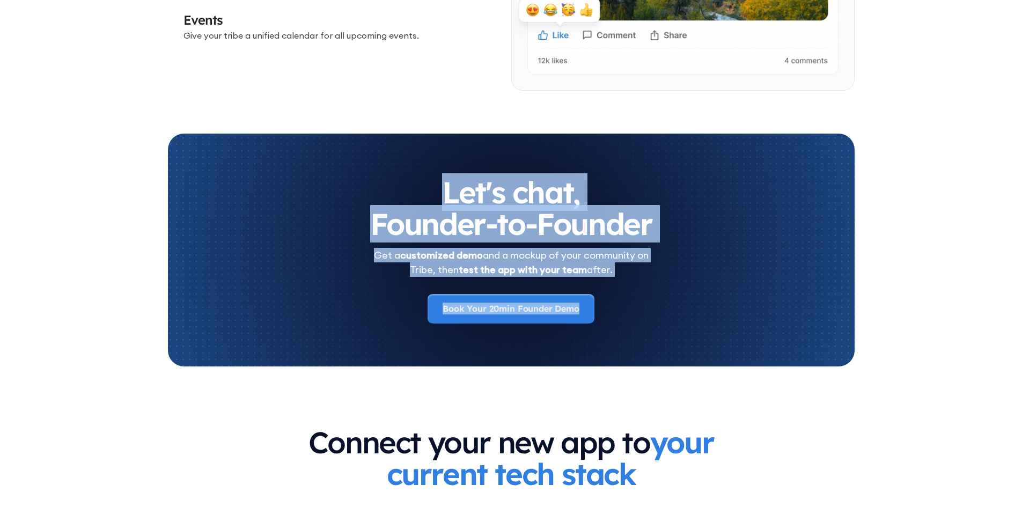
drag, startPoint x: 377, startPoint y: 167, endPoint x: 709, endPoint y: 283, distance: 351.9
click at [709, 283] on div "Let's chat, Founder-to-Founder Get a customized demo and a mockup of your commu…" at bounding box center [511, 250] width 687 height 233
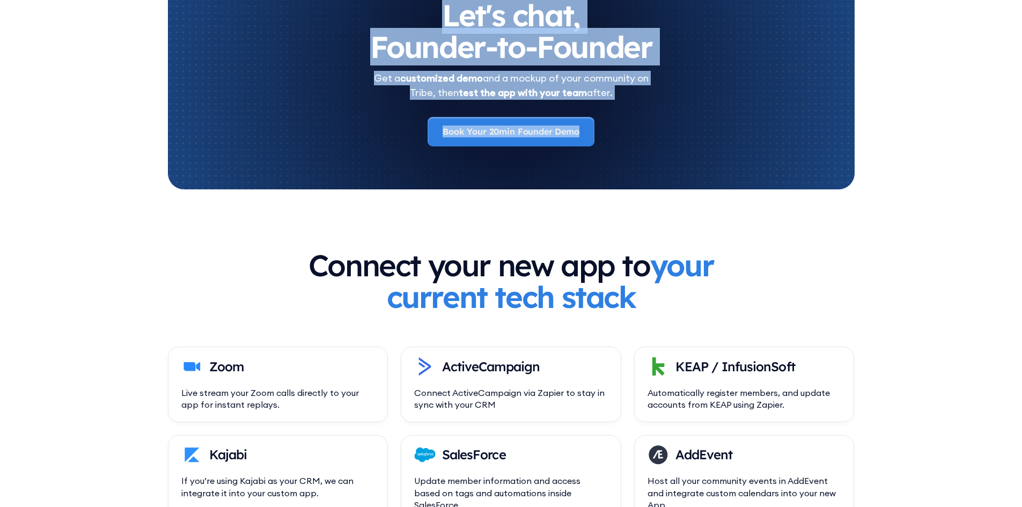
scroll to position [3783, 0]
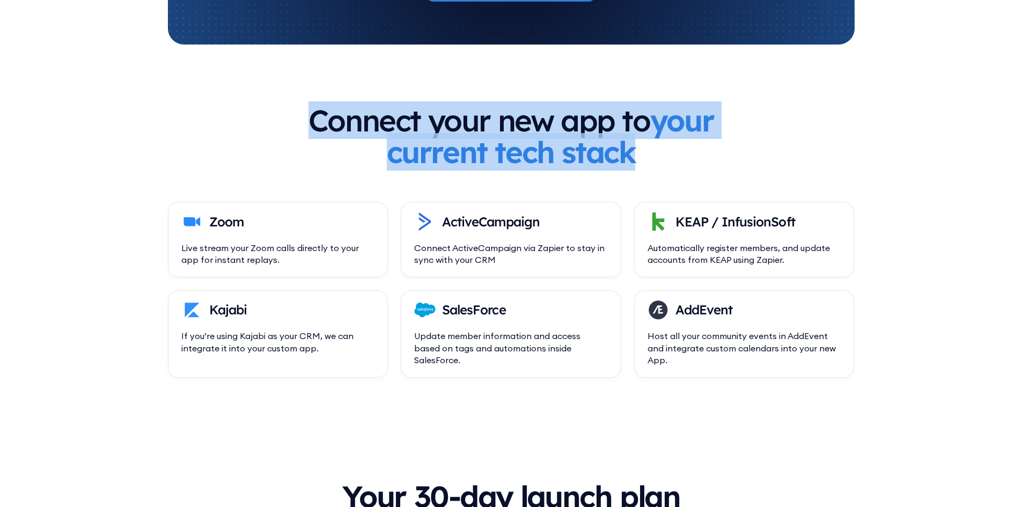
drag, startPoint x: 326, startPoint y: 125, endPoint x: 676, endPoint y: 164, distance: 351.9
click at [676, 164] on div "Connect your new app to your current tech stack" at bounding box center [511, 154] width 687 height 98
click at [675, 144] on h3 "Connect your new app to your current tech stack" at bounding box center [511, 136] width 412 height 63
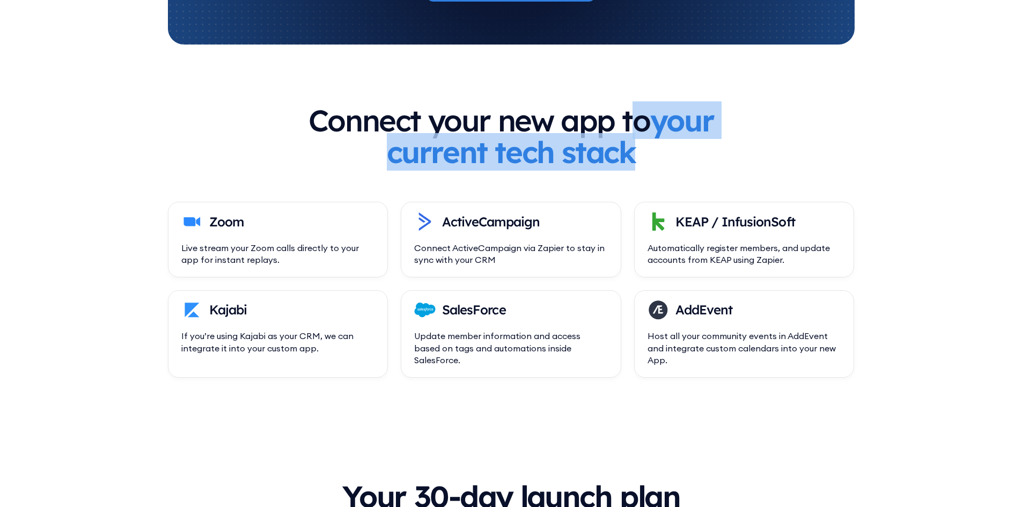
drag, startPoint x: 675, startPoint y: 144, endPoint x: 671, endPoint y: 123, distance: 20.8
click at [671, 123] on h3 "Connect your new app to your current tech stack" at bounding box center [511, 136] width 412 height 63
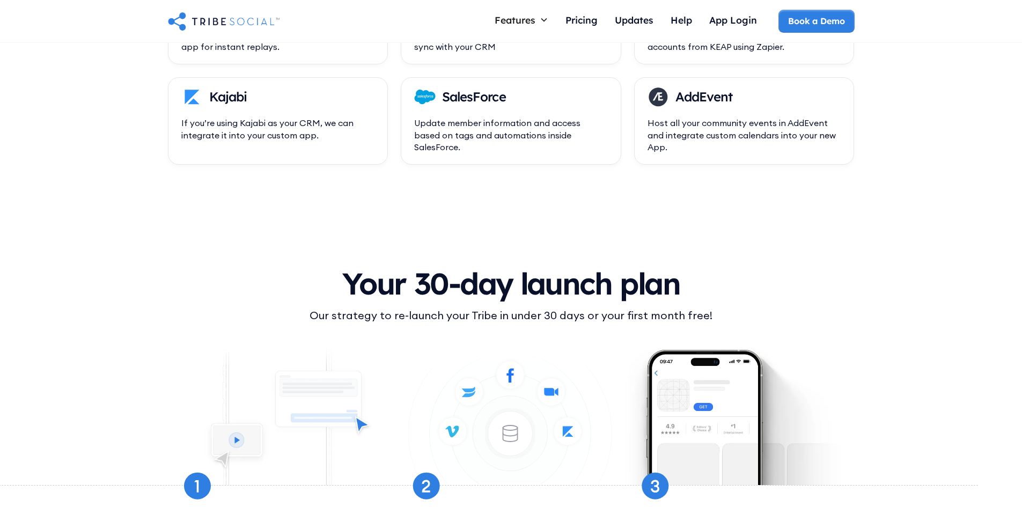
scroll to position [3944, 0]
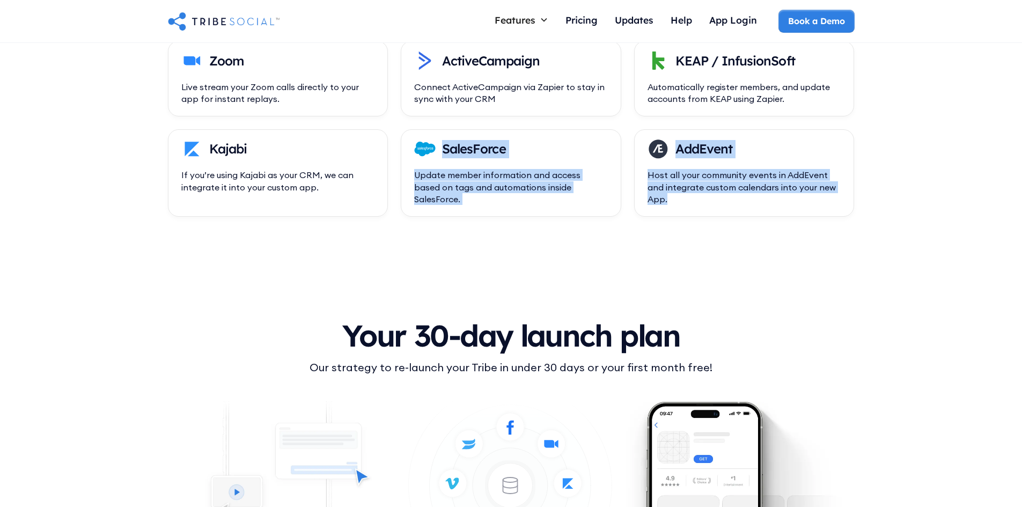
drag, startPoint x: 579, startPoint y: 168, endPoint x: 785, endPoint y: 194, distance: 208.1
click at [785, 194] on div "Zoom Live stream your Zoom calls directly to your app for instant replays. Acti…" at bounding box center [511, 128] width 687 height 175
click at [791, 199] on div "Host all your community events in AddEvent and integrate custom calendars into …" at bounding box center [744, 187] width 194 height 36
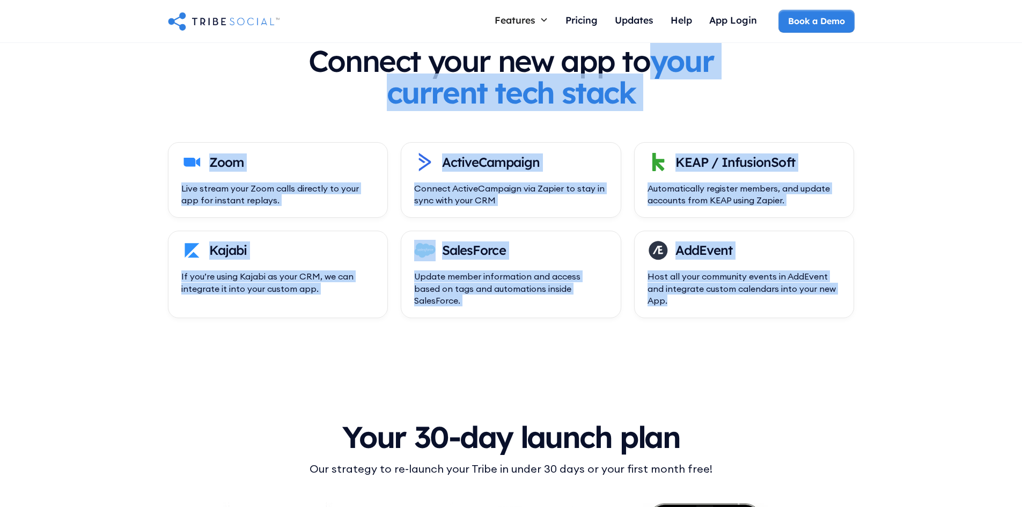
scroll to position [3837, 0]
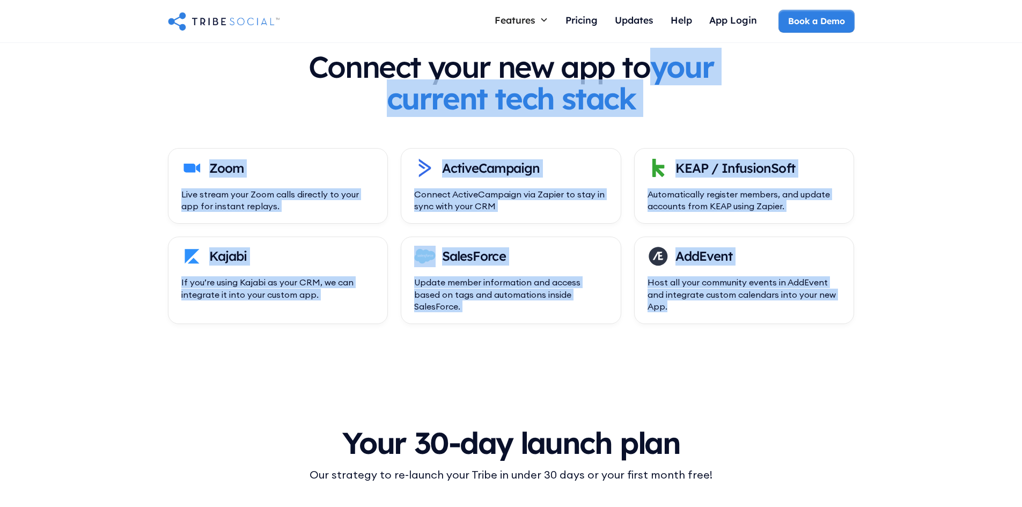
drag, startPoint x: 750, startPoint y: 201, endPoint x: 223, endPoint y: 154, distance: 529.4
click at [219, 149] on div "Zoom Live stream your Zoom calls directly to your app for instant replays. Acti…" at bounding box center [511, 235] width 687 height 175
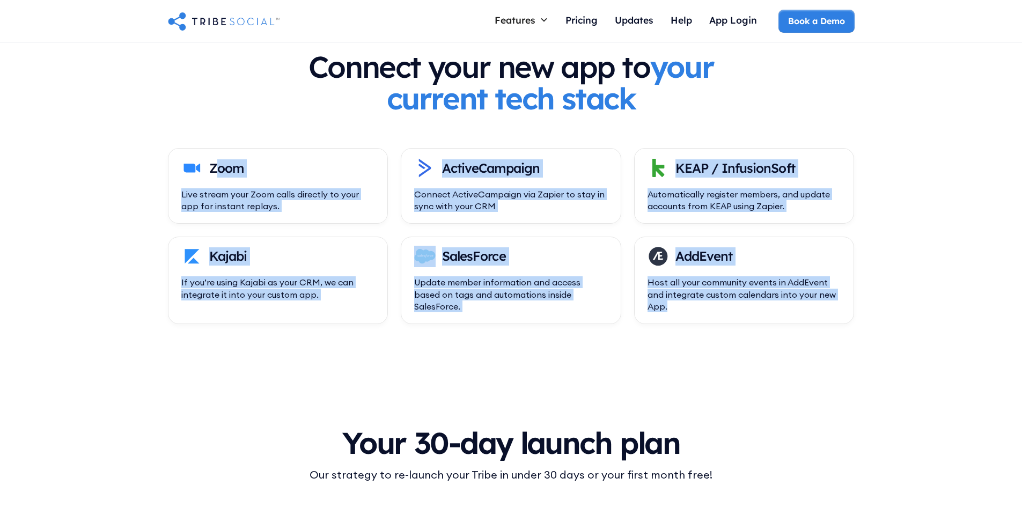
click at [241, 157] on div "Zoom Live stream your Zoom calls directly to your app for instant replays." at bounding box center [278, 185] width 220 height 75
